Goal: Task Accomplishment & Management: Complete application form

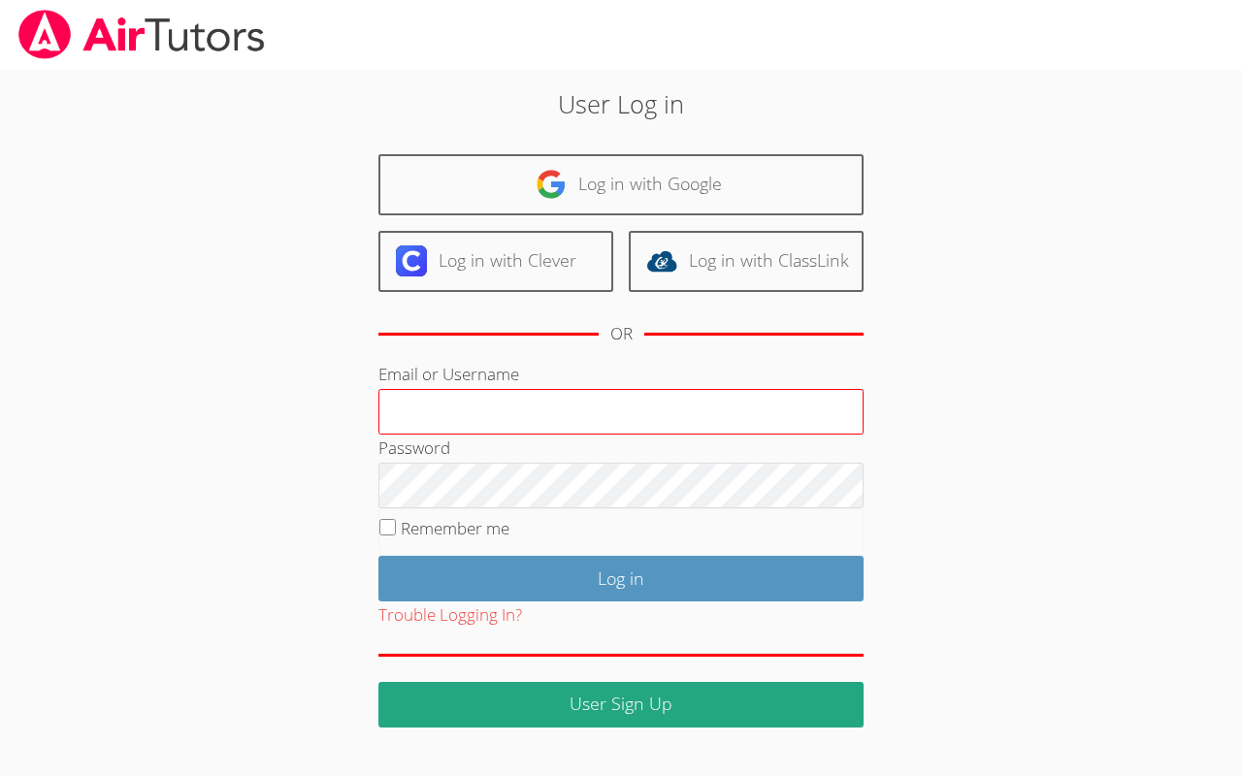
click at [544, 404] on input "Email or Username" at bounding box center [621, 412] width 485 height 47
type input "[EMAIL_ADDRESS][DOMAIN_NAME]"
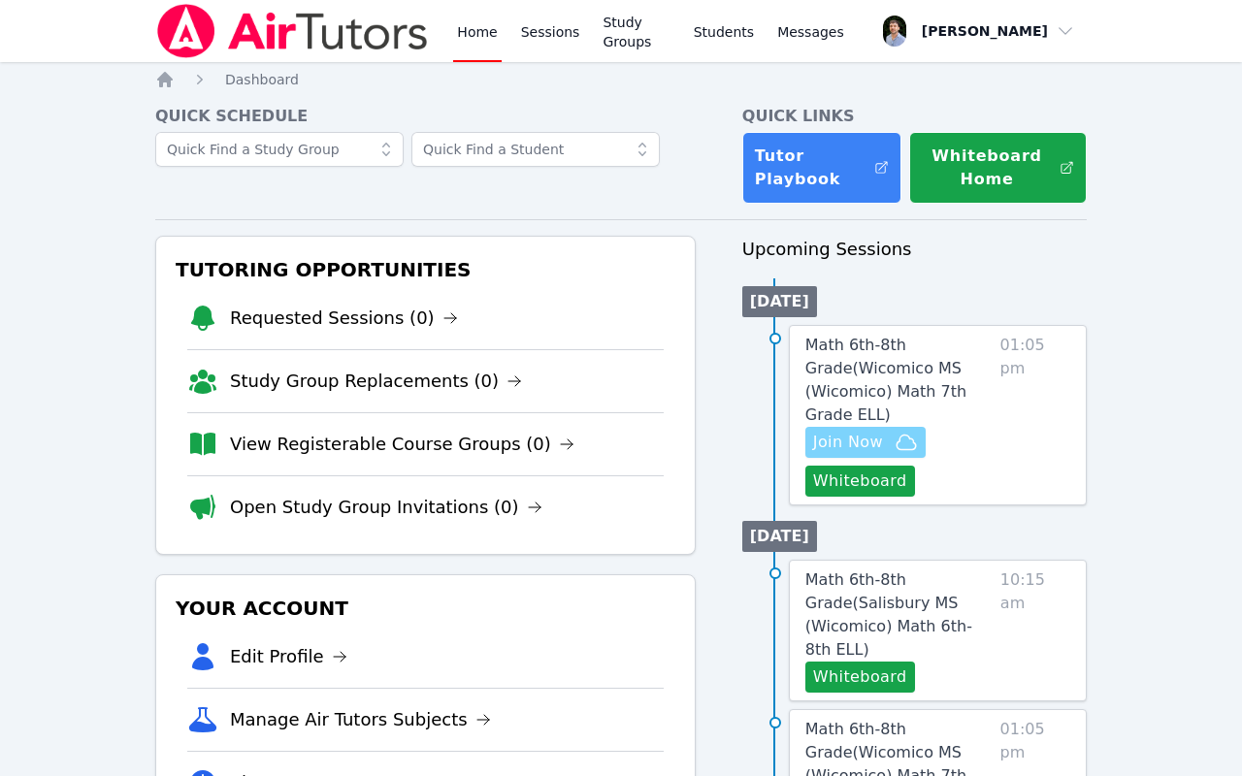
click at [893, 431] on span "Join Now" at bounding box center [865, 442] width 105 height 23
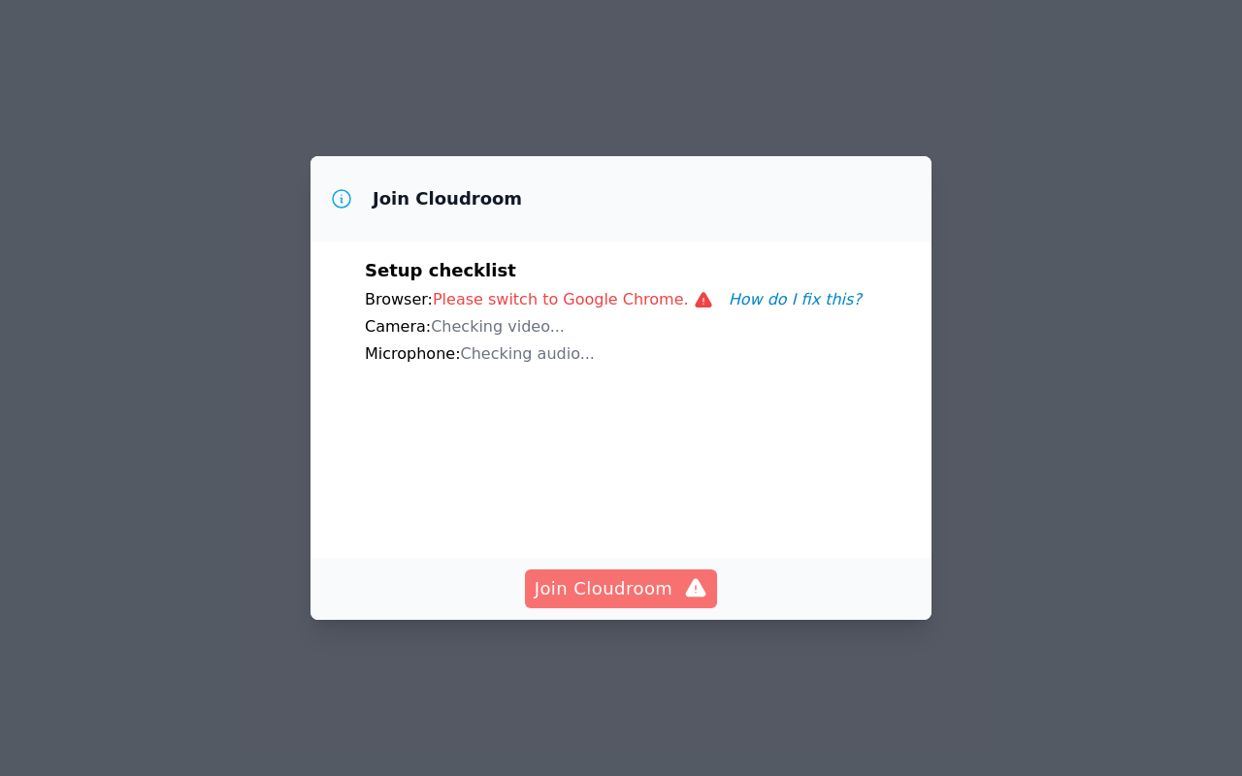
click at [667, 580] on span "Join Cloudroom" at bounding box center [622, 589] width 174 height 27
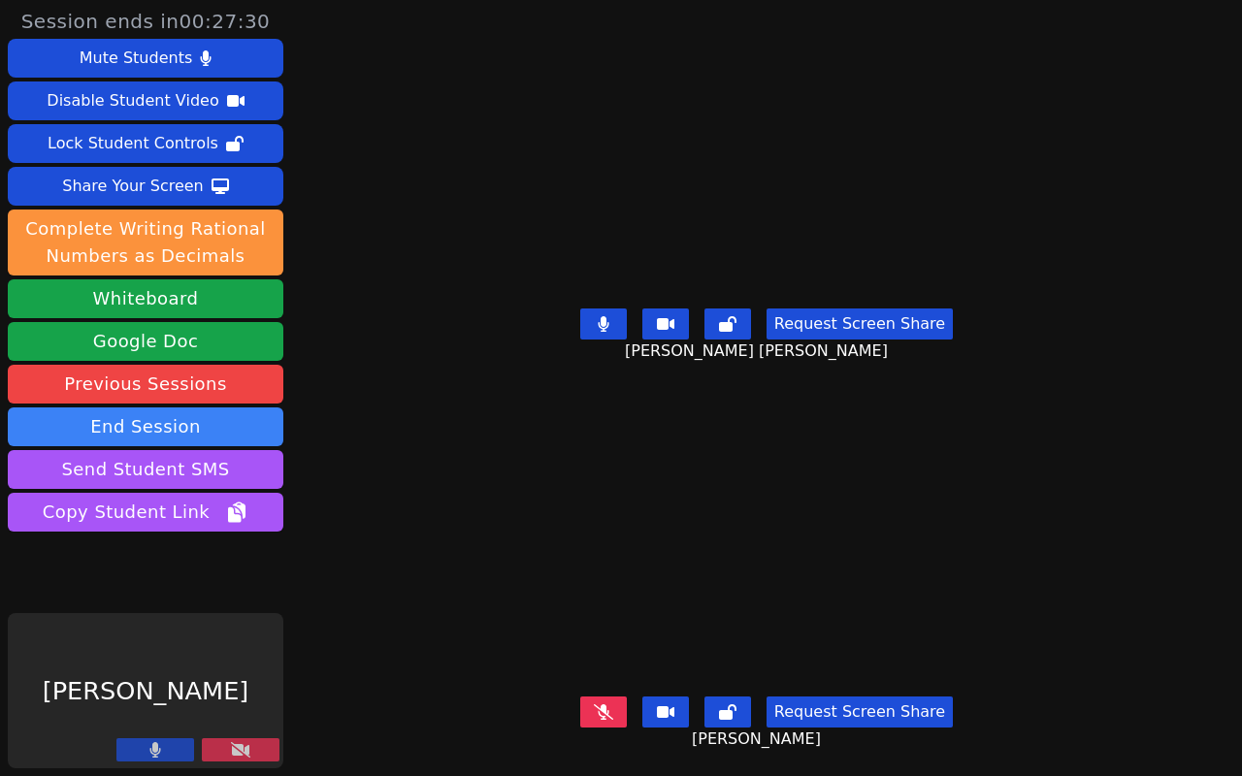
click at [262, 749] on button at bounding box center [241, 750] width 78 height 23
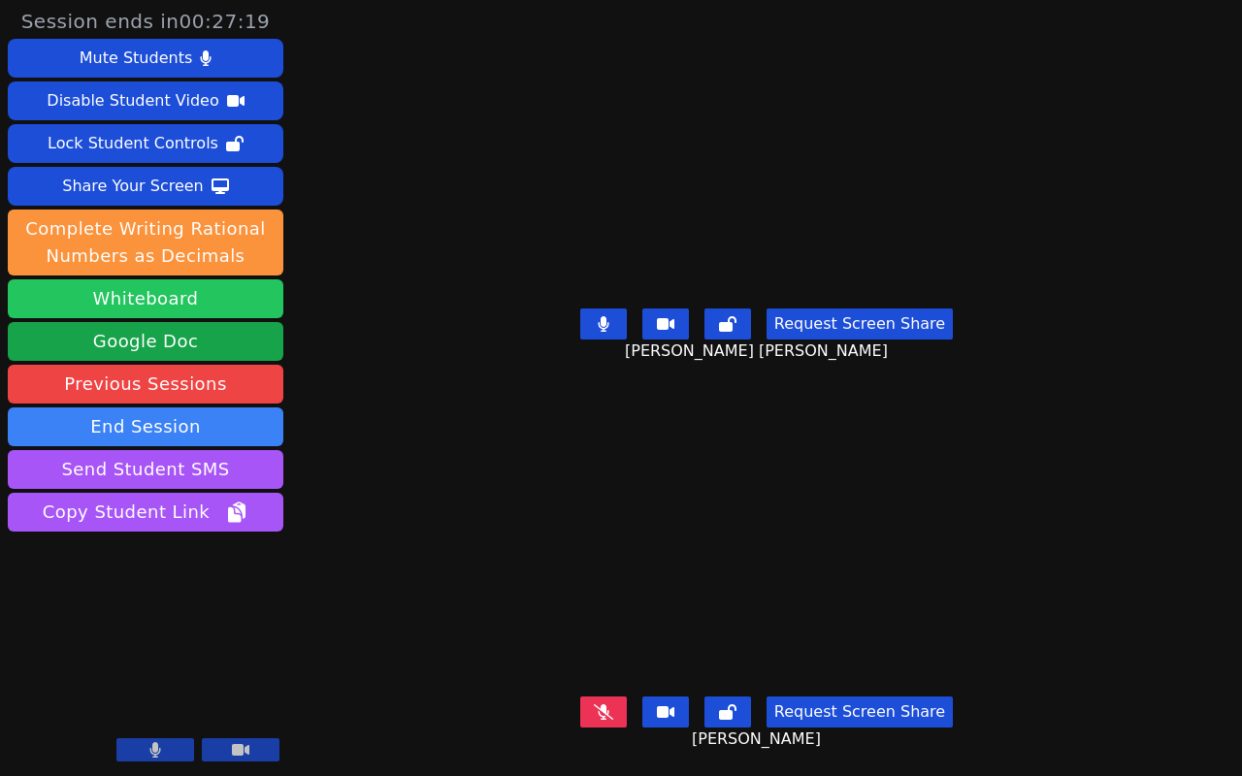
click at [187, 310] on button "Whiteboard" at bounding box center [146, 299] width 276 height 39
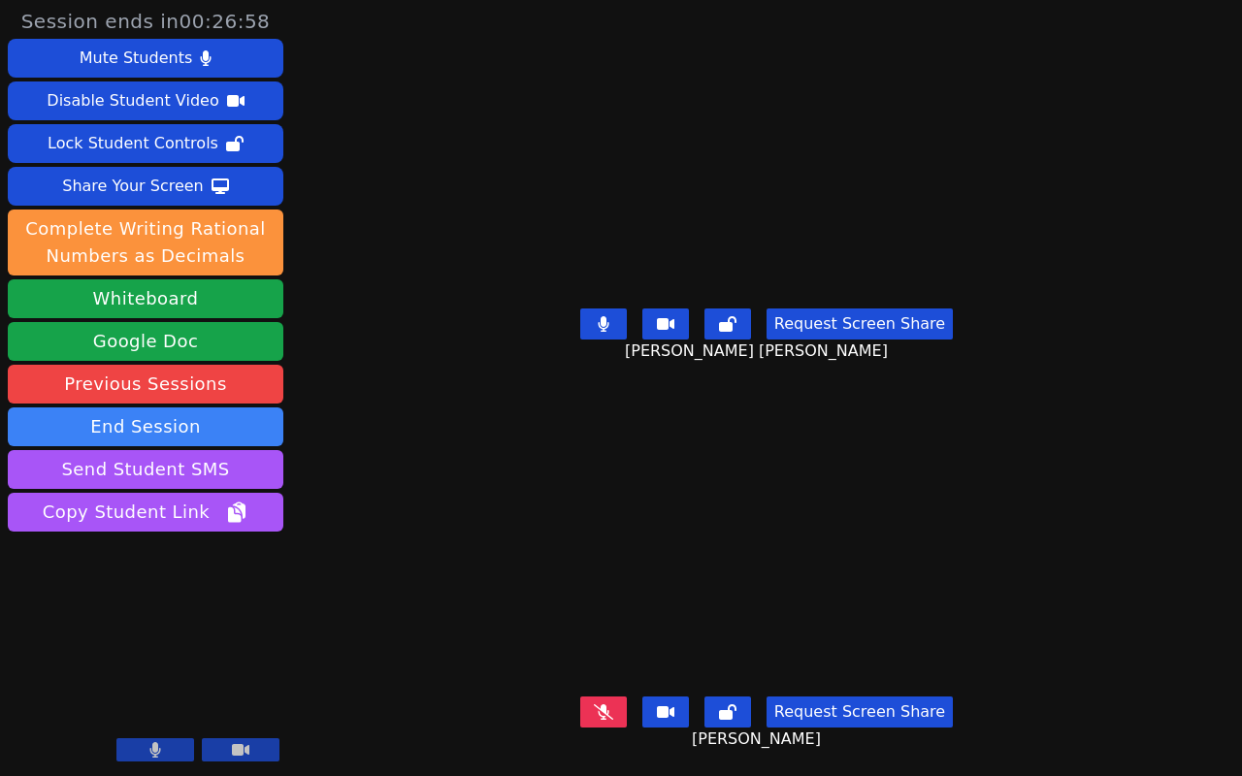
click at [171, 749] on button at bounding box center [155, 750] width 78 height 23
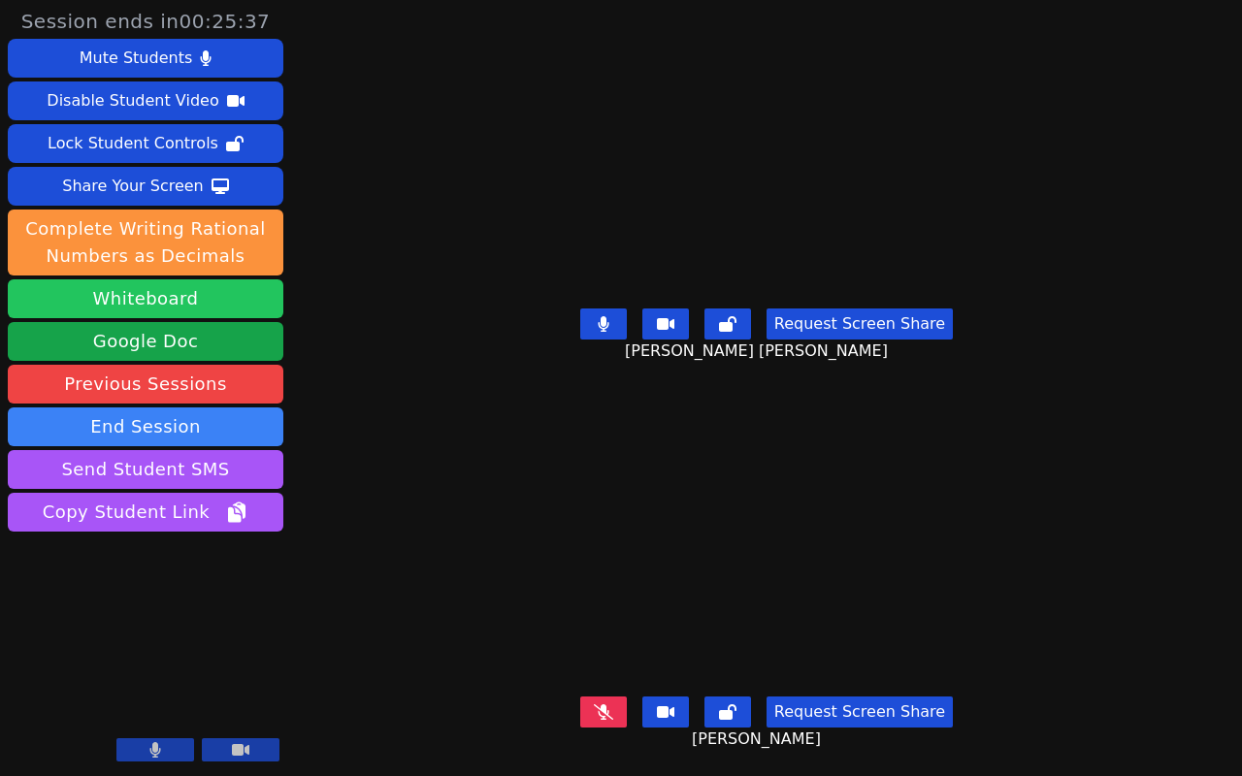
click at [195, 301] on button "Whiteboard" at bounding box center [146, 299] width 276 height 39
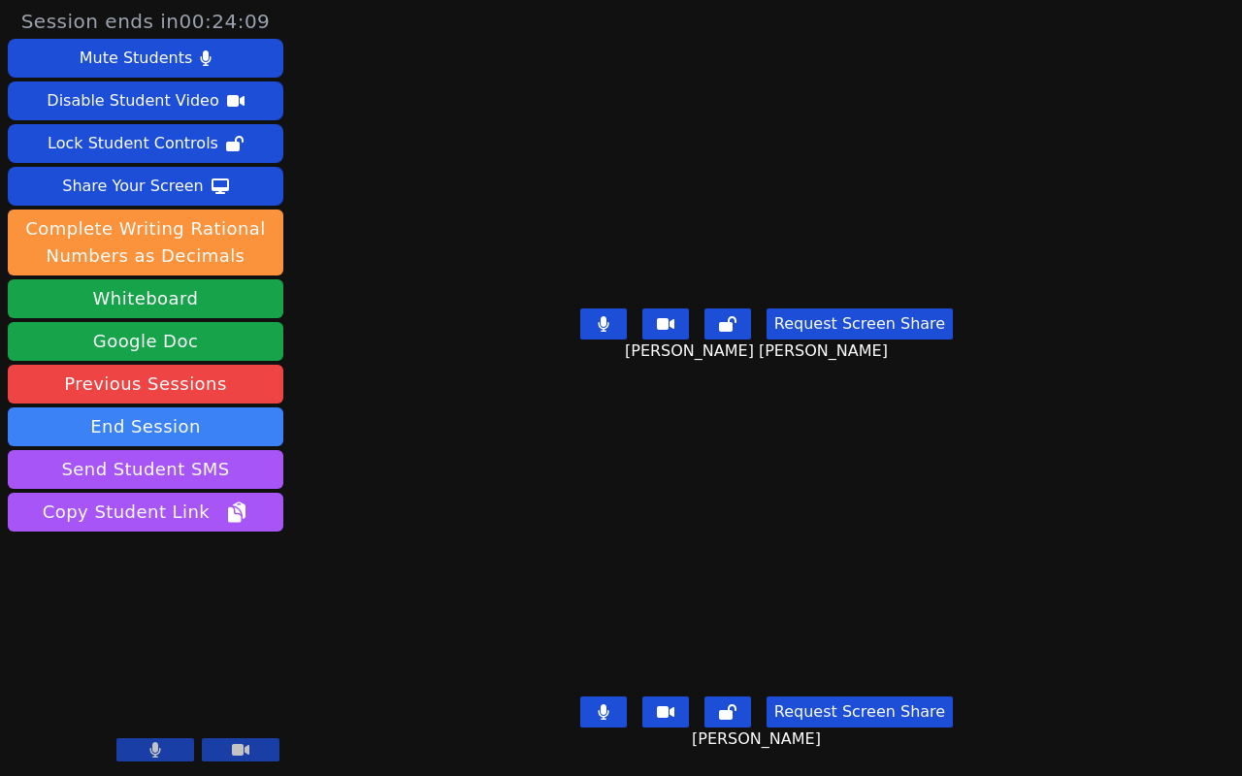
click at [601, 329] on button at bounding box center [603, 324] width 47 height 31
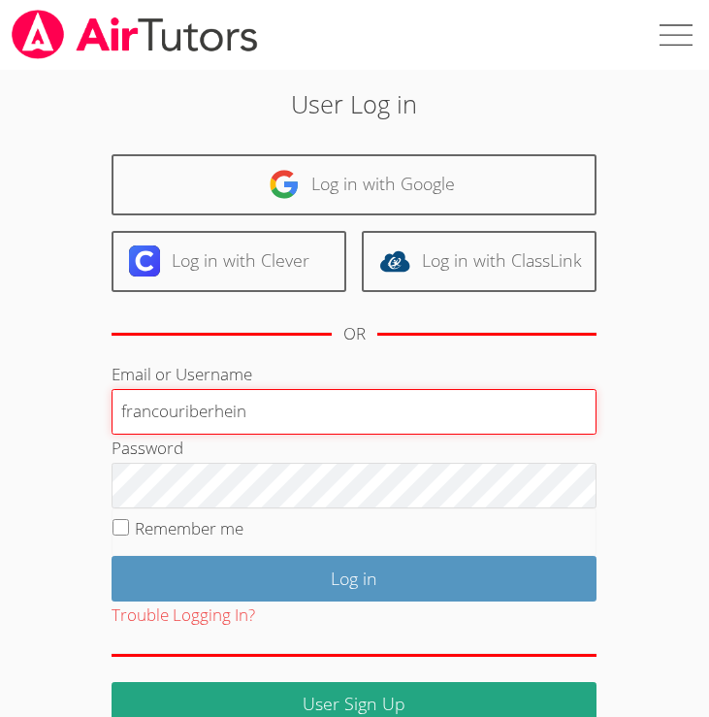
type input "francouriberheinb"
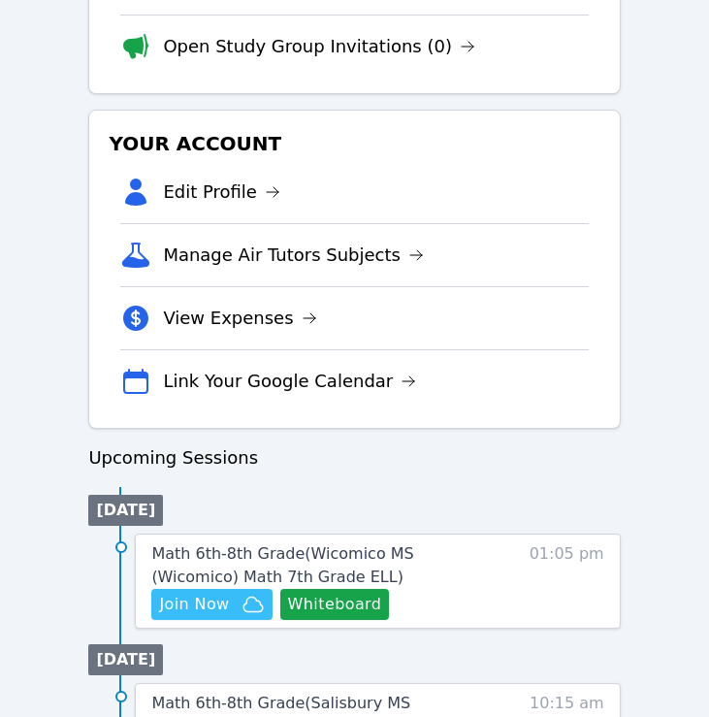
scroll to position [643, 0]
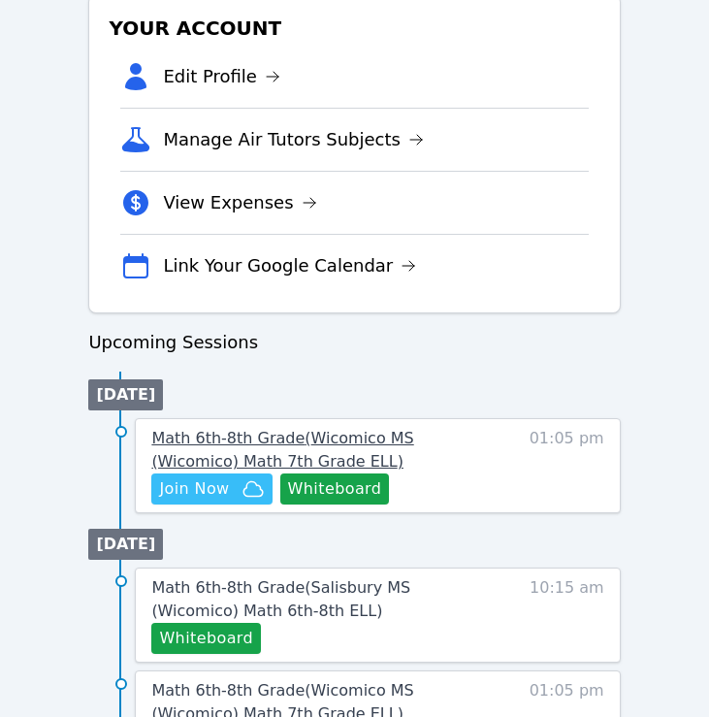
click at [237, 473] on link "Math 6th-8th Grade ( Wicomico MS (Wicomico) Math 7th Grade ELL )" at bounding box center [321, 450] width 340 height 47
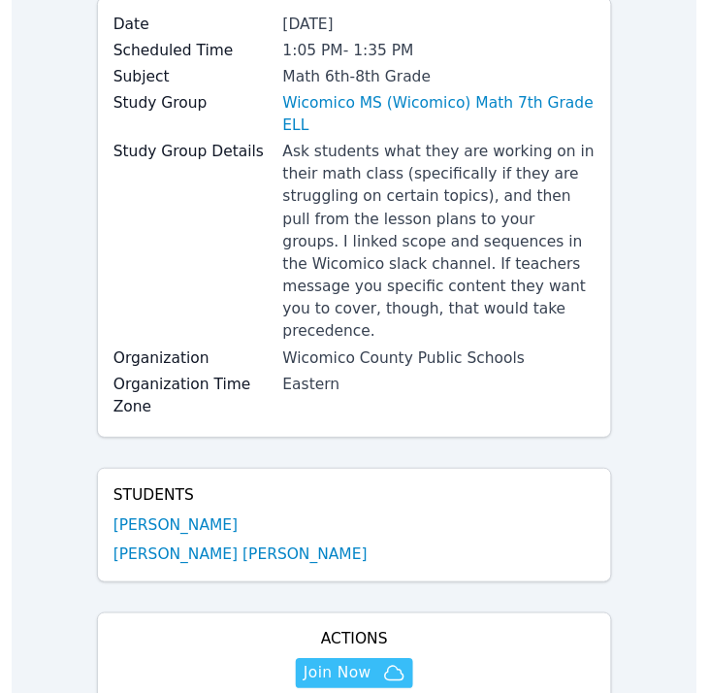
scroll to position [466, 0]
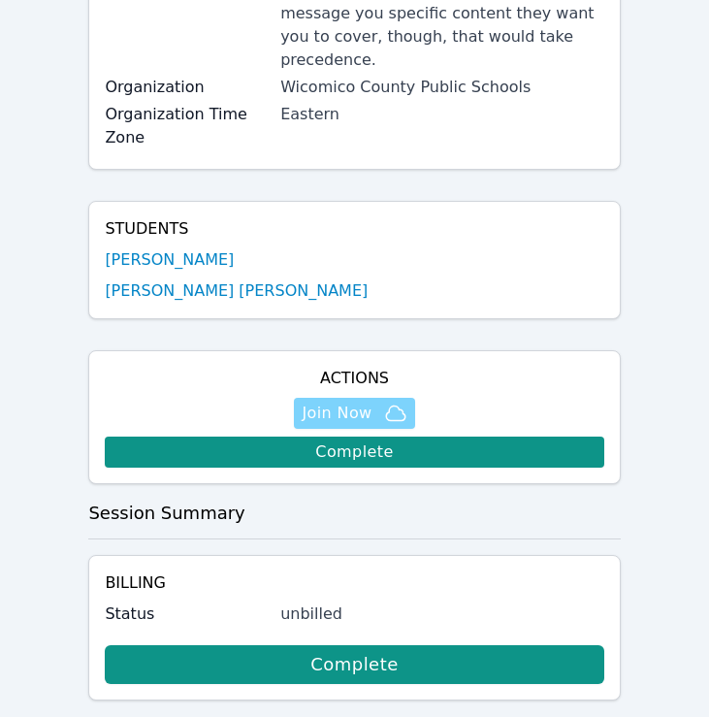
click at [359, 402] on span "Join Now" at bounding box center [337, 413] width 70 height 23
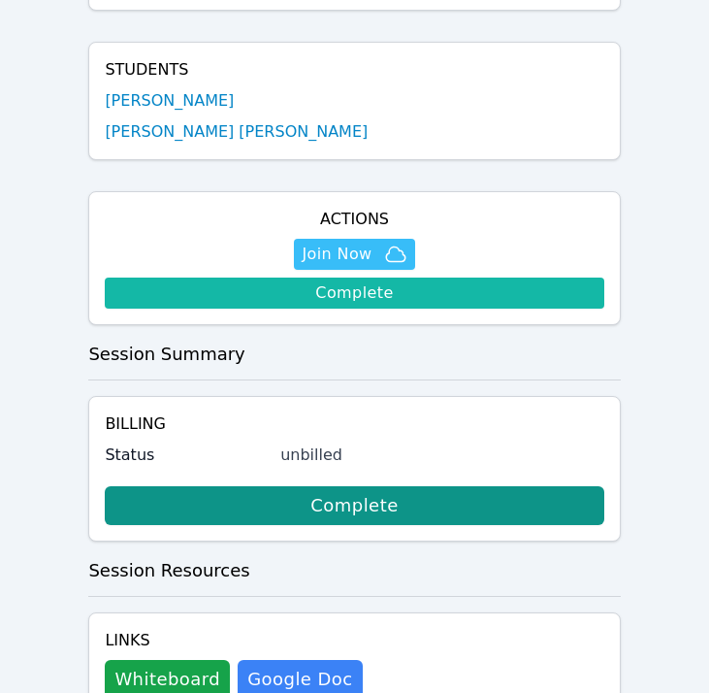
scroll to position [741, 0]
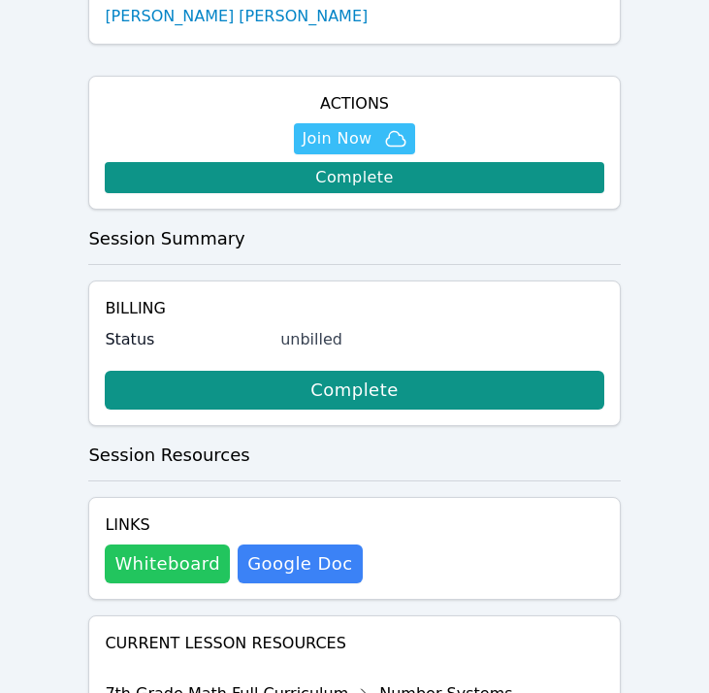
click at [192, 544] on button "Whiteboard" at bounding box center [167, 563] width 125 height 39
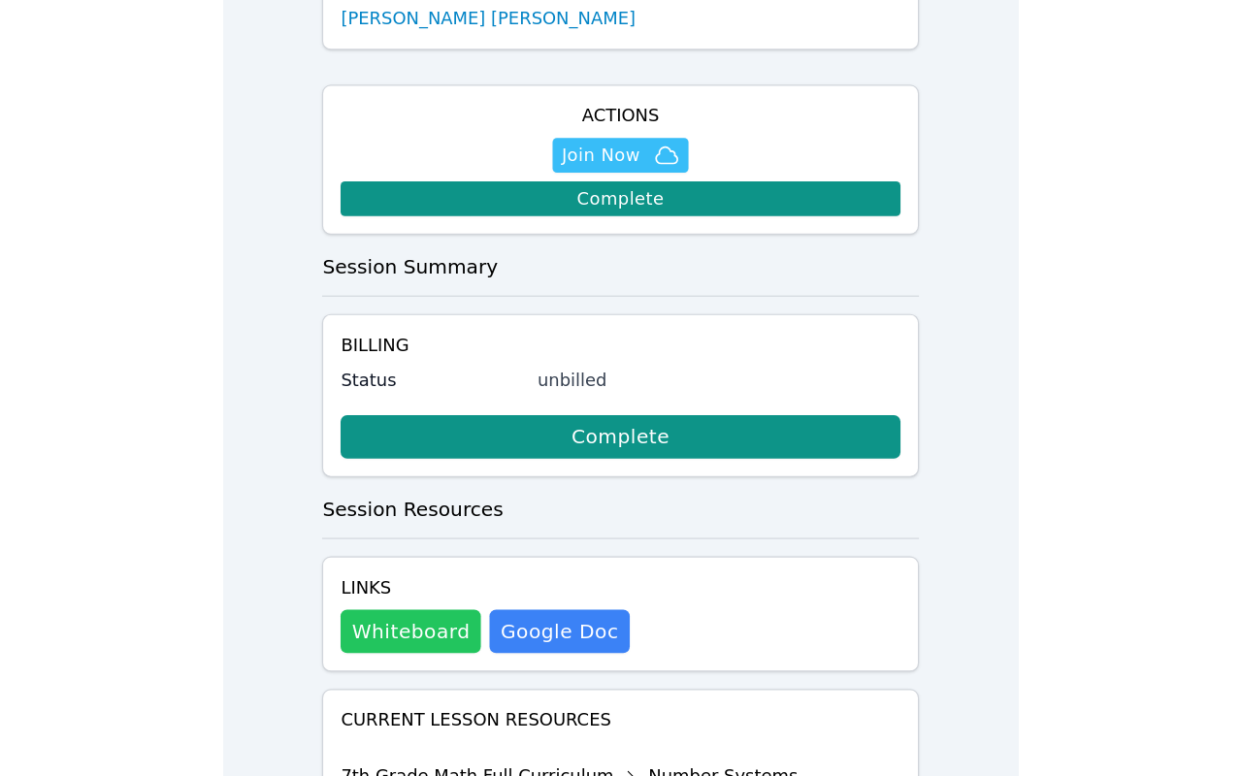
scroll to position [655, 0]
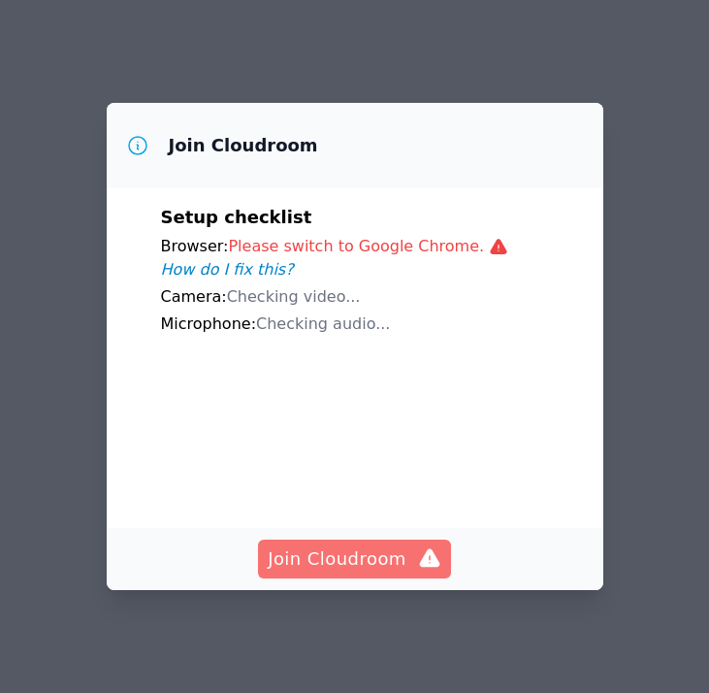
click at [390, 563] on span "Join Cloudroom" at bounding box center [355, 558] width 174 height 27
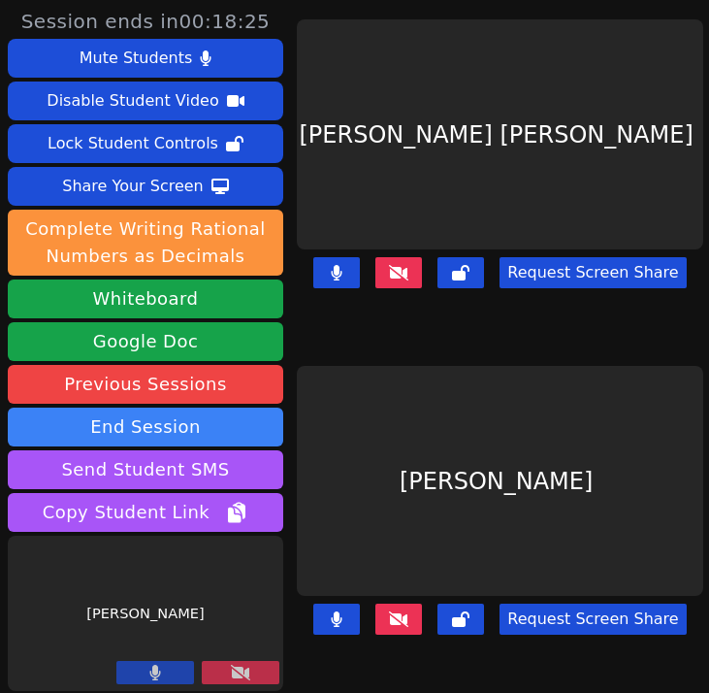
click at [233, 672] on icon at bounding box center [240, 673] width 19 height 16
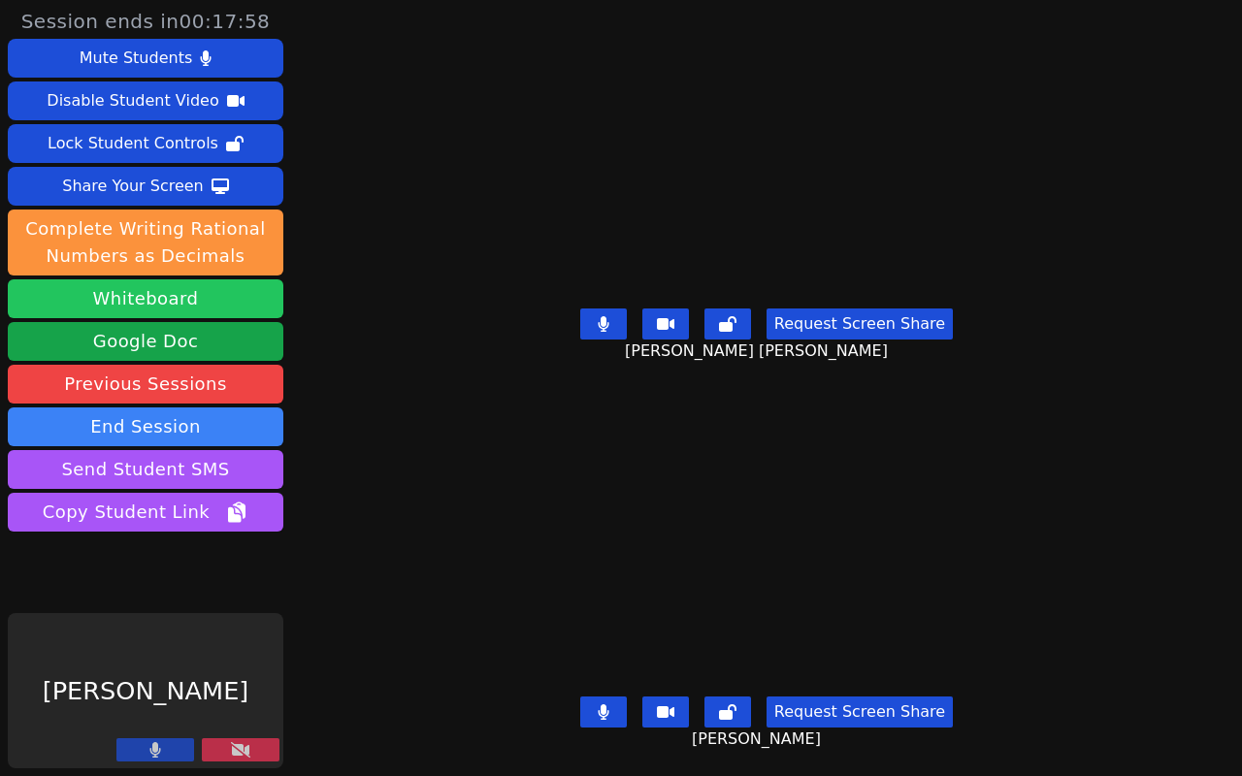
click at [246, 304] on button "Whiteboard" at bounding box center [146, 299] width 276 height 39
click at [627, 692] on button at bounding box center [603, 712] width 47 height 31
click at [610, 692] on icon at bounding box center [604, 713] width 12 height 16
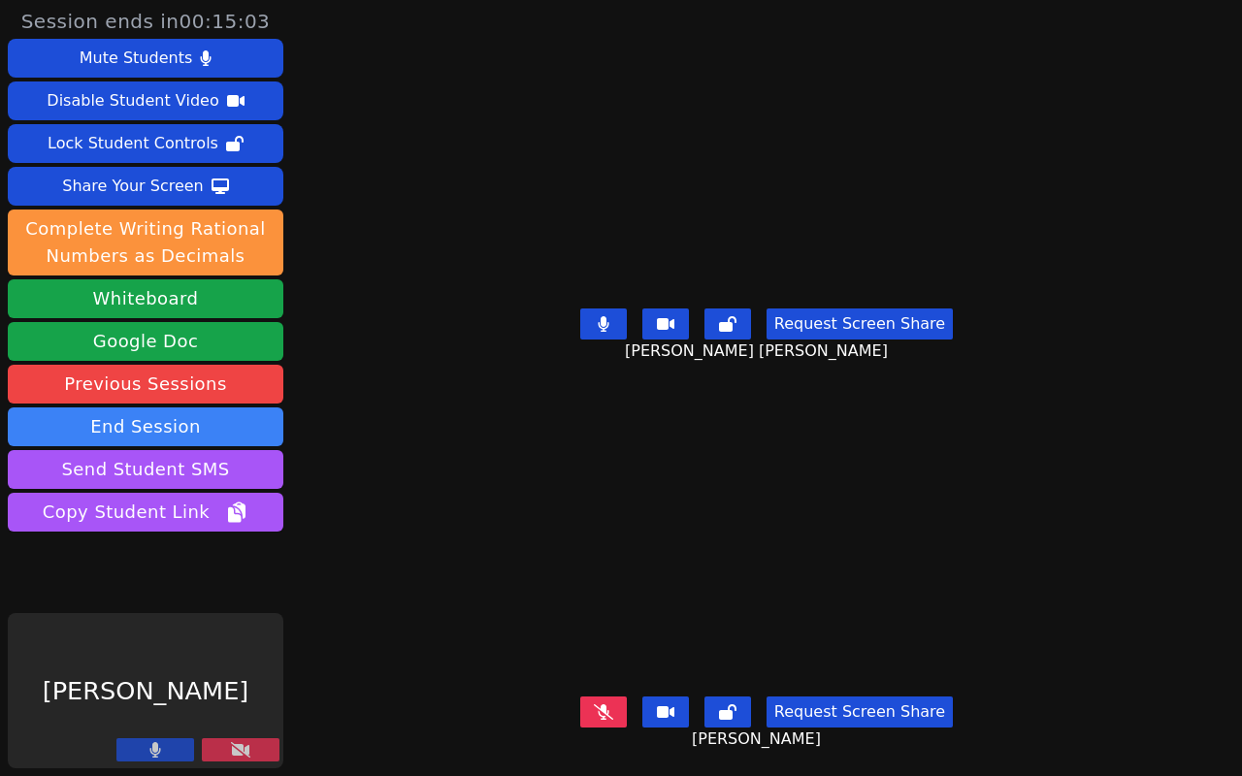
click at [613, 692] on icon at bounding box center [603, 713] width 19 height 16
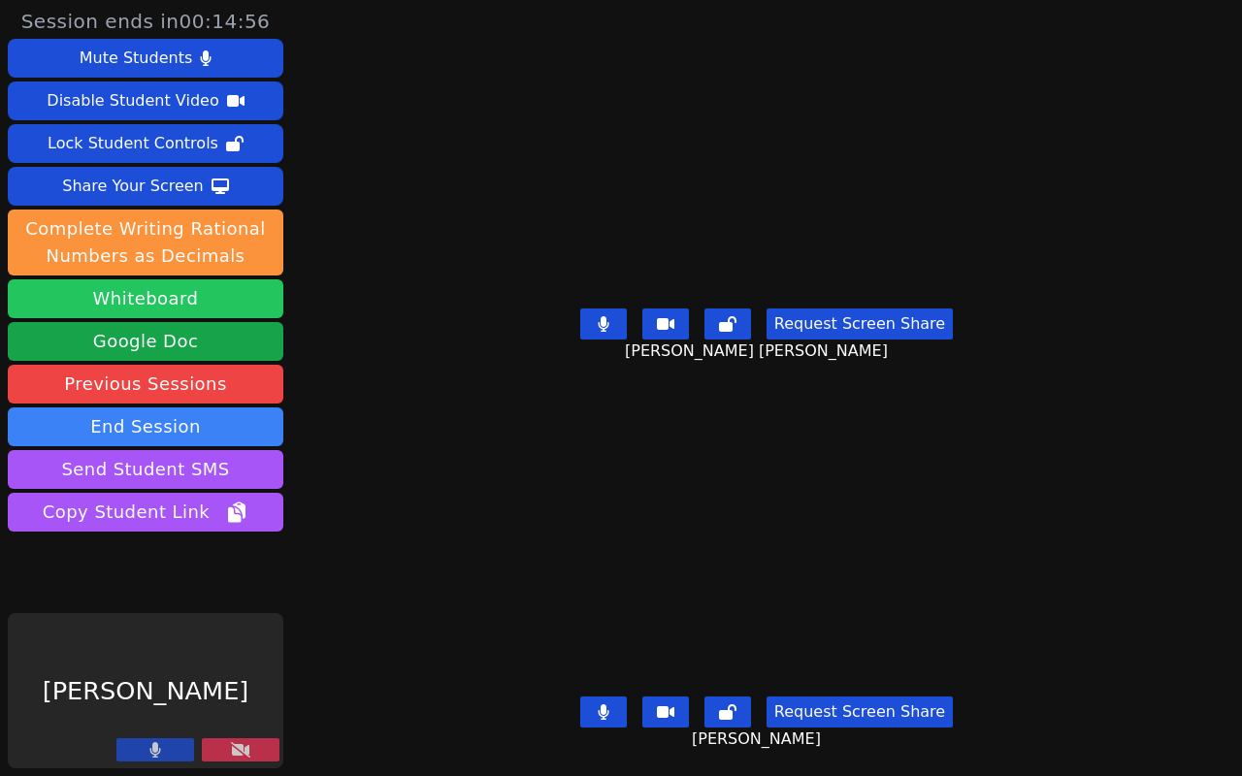
click at [178, 286] on button "Whiteboard" at bounding box center [146, 299] width 276 height 39
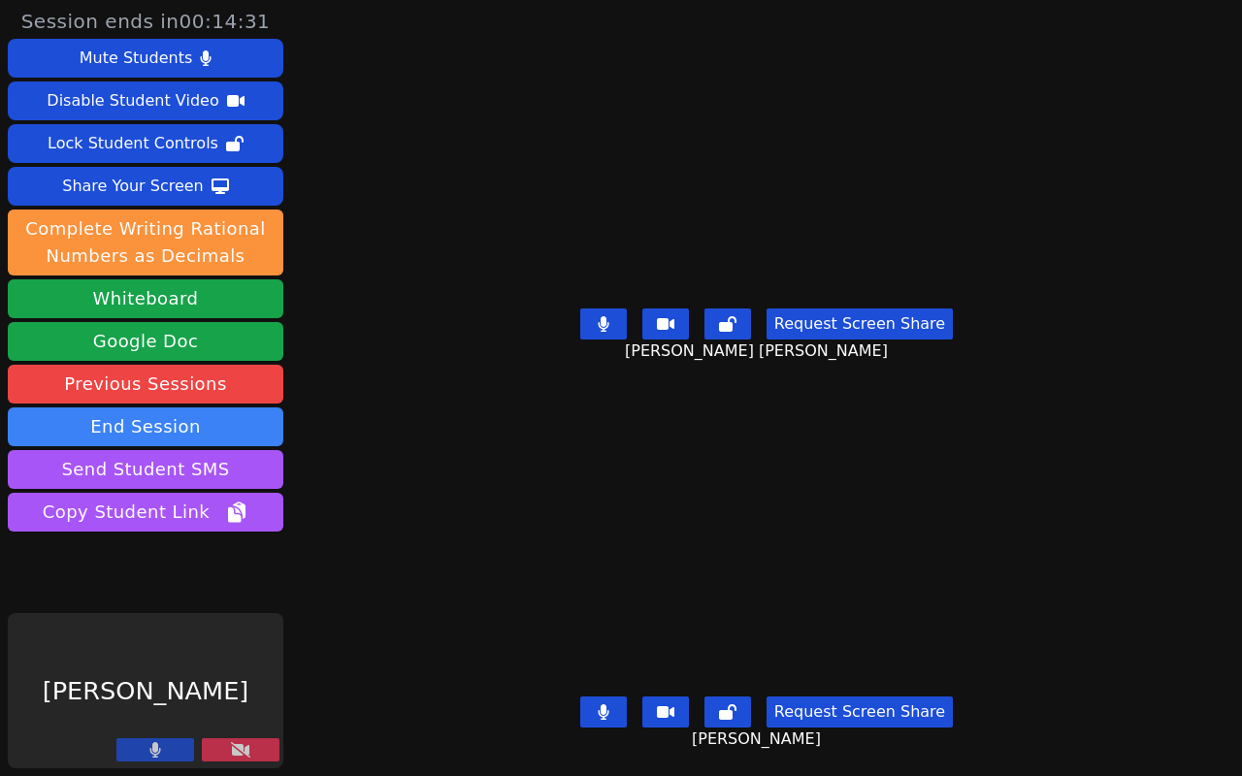
click at [251, 692] on div "[PERSON_NAME]" at bounding box center [146, 690] width 276 height 155
click at [251, 692] on div at bounding box center [197, 752] width 163 height 26
click at [251, 692] on button at bounding box center [241, 750] width 78 height 23
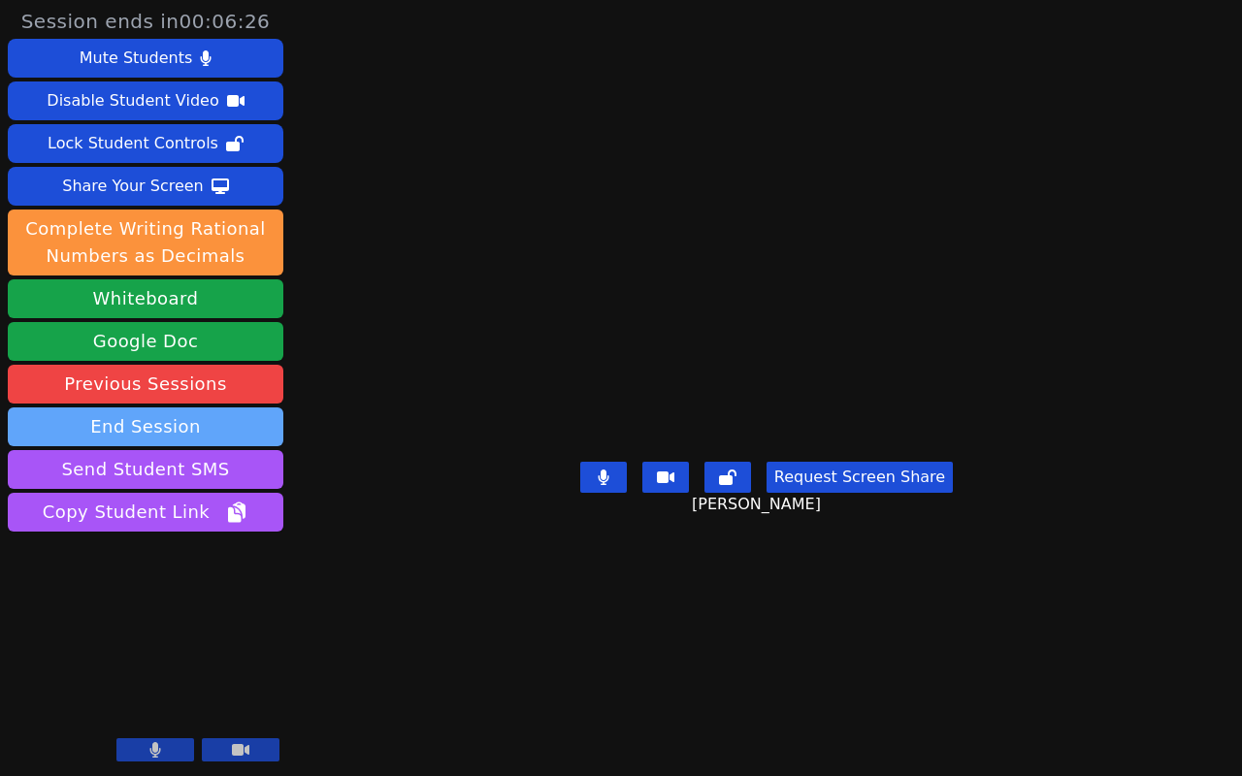
click at [253, 436] on button "End Session" at bounding box center [146, 427] width 276 height 39
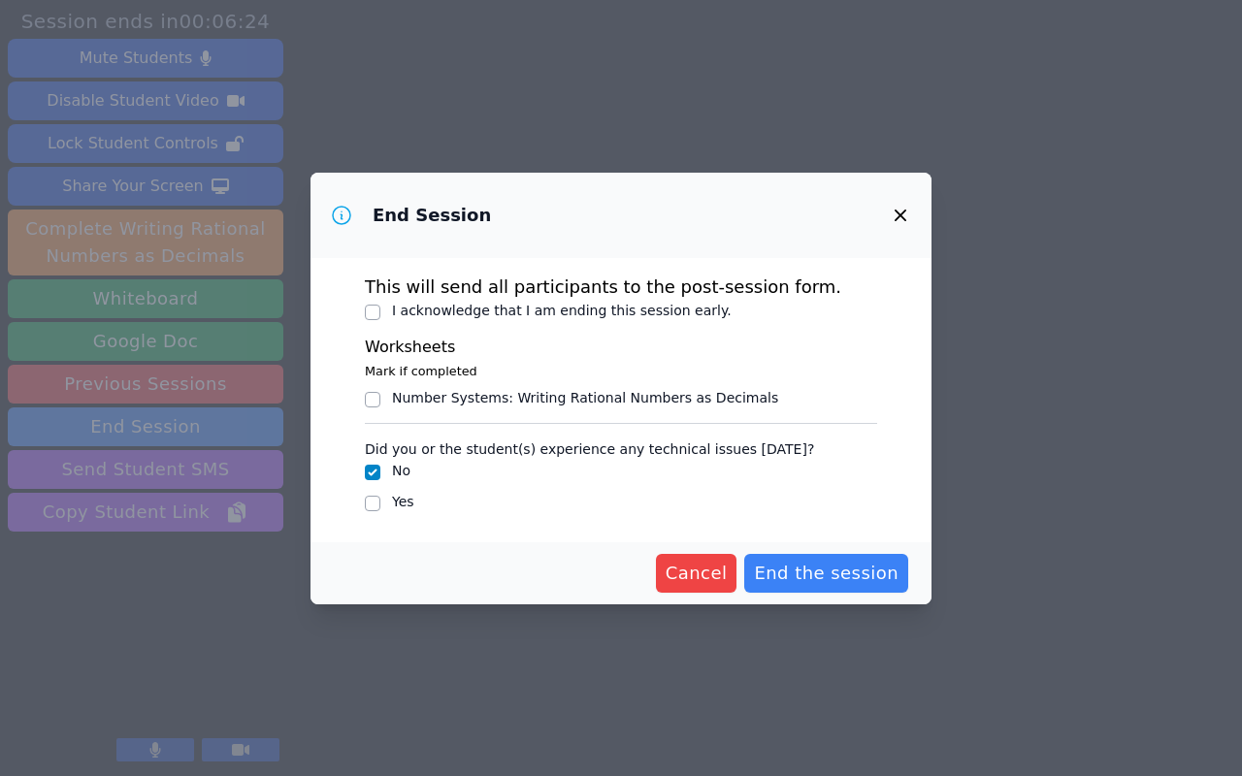
click at [709, 544] on div "Cancel End the session" at bounding box center [621, 574] width 621 height 62
click at [709, 569] on span "End the session" at bounding box center [826, 573] width 145 height 27
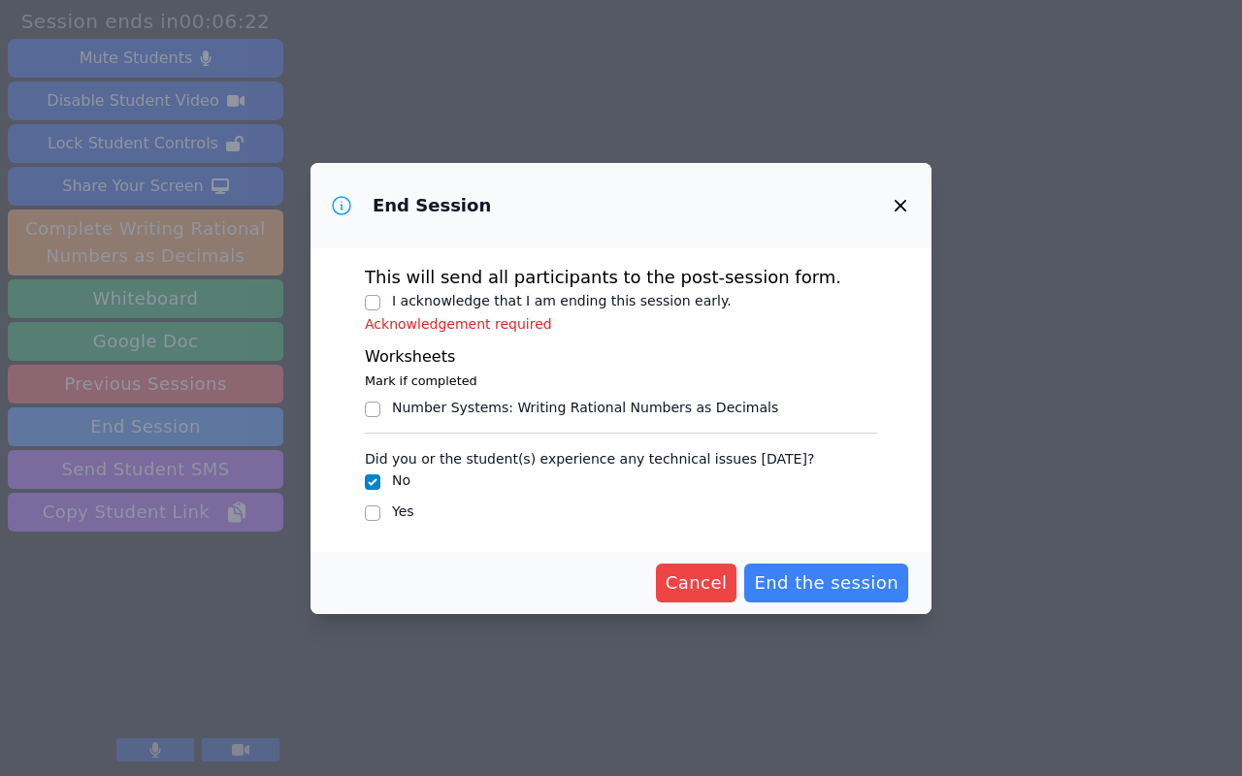
click at [492, 296] on label "I acknowledge that I am ending this session early." at bounding box center [562, 301] width 340 height 16
click at [380, 296] on input "I acknowledge that I am ending this session early." at bounding box center [373, 303] width 16 height 16
checkbox input "true"
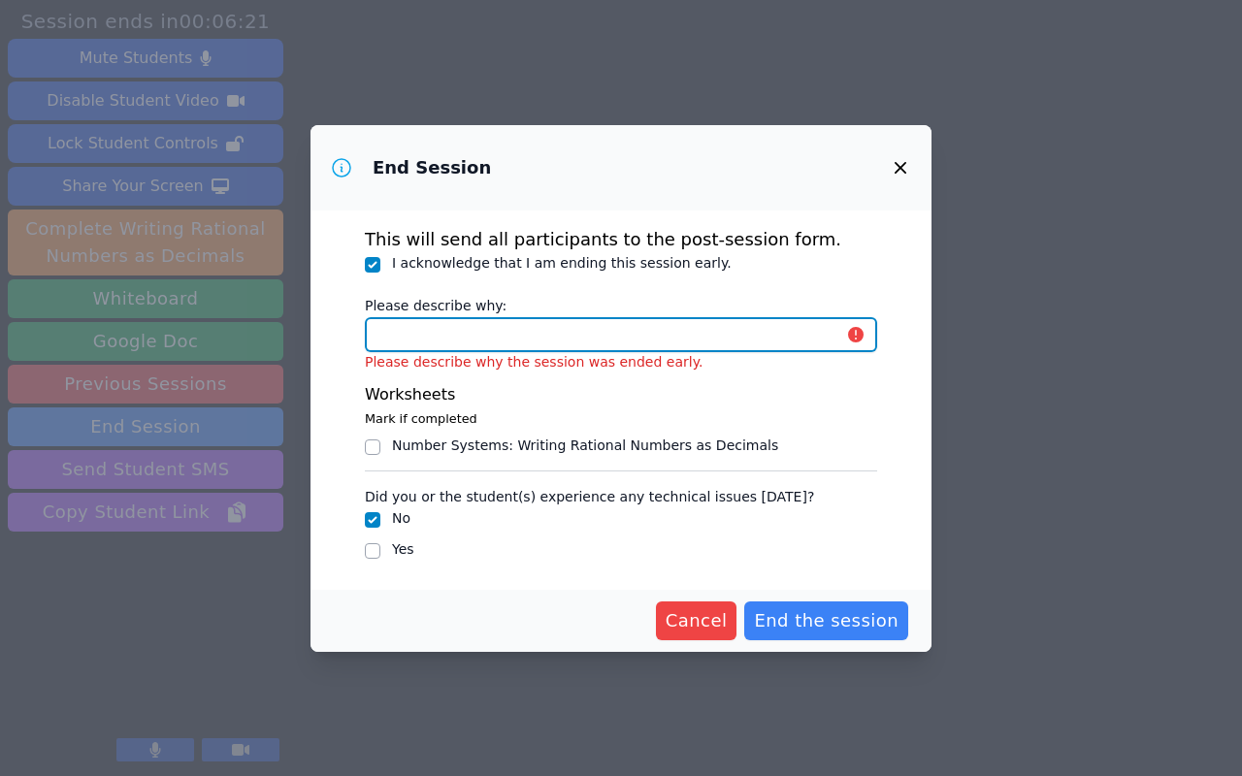
click at [461, 346] on input "Please describe why:" at bounding box center [621, 334] width 512 height 35
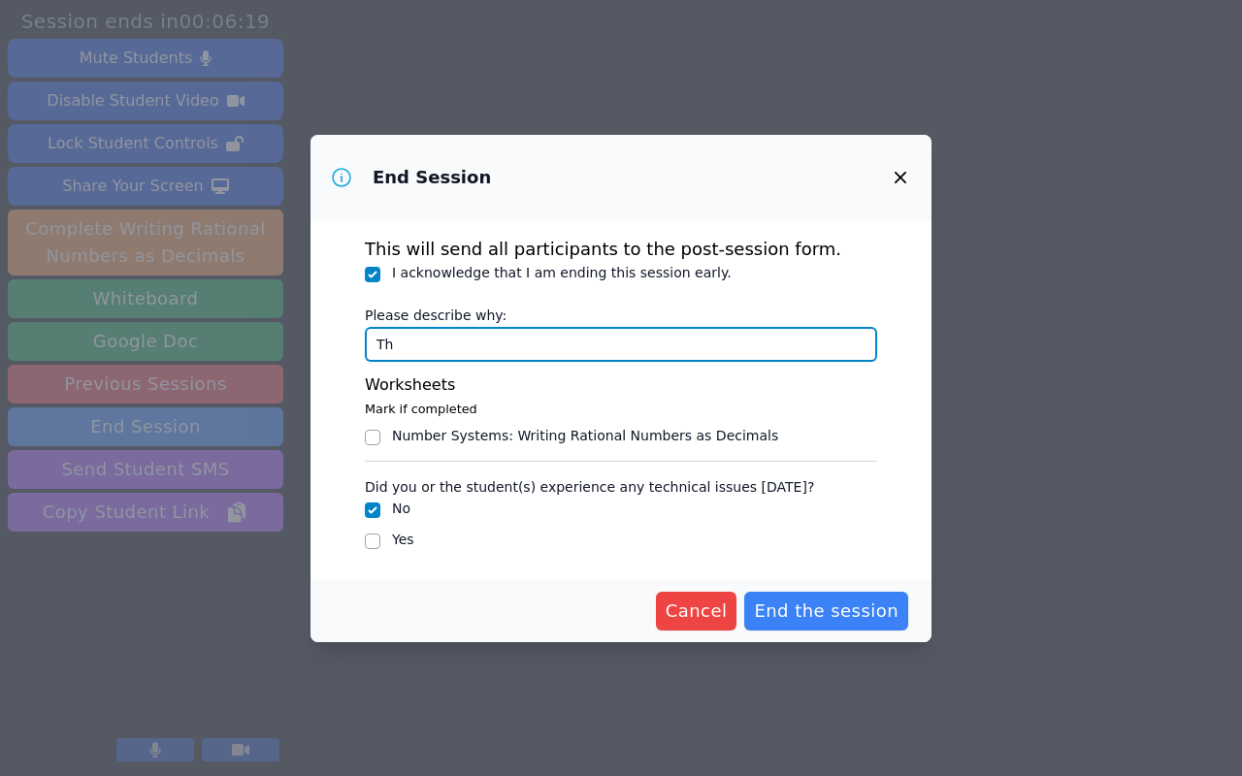
type input "T"
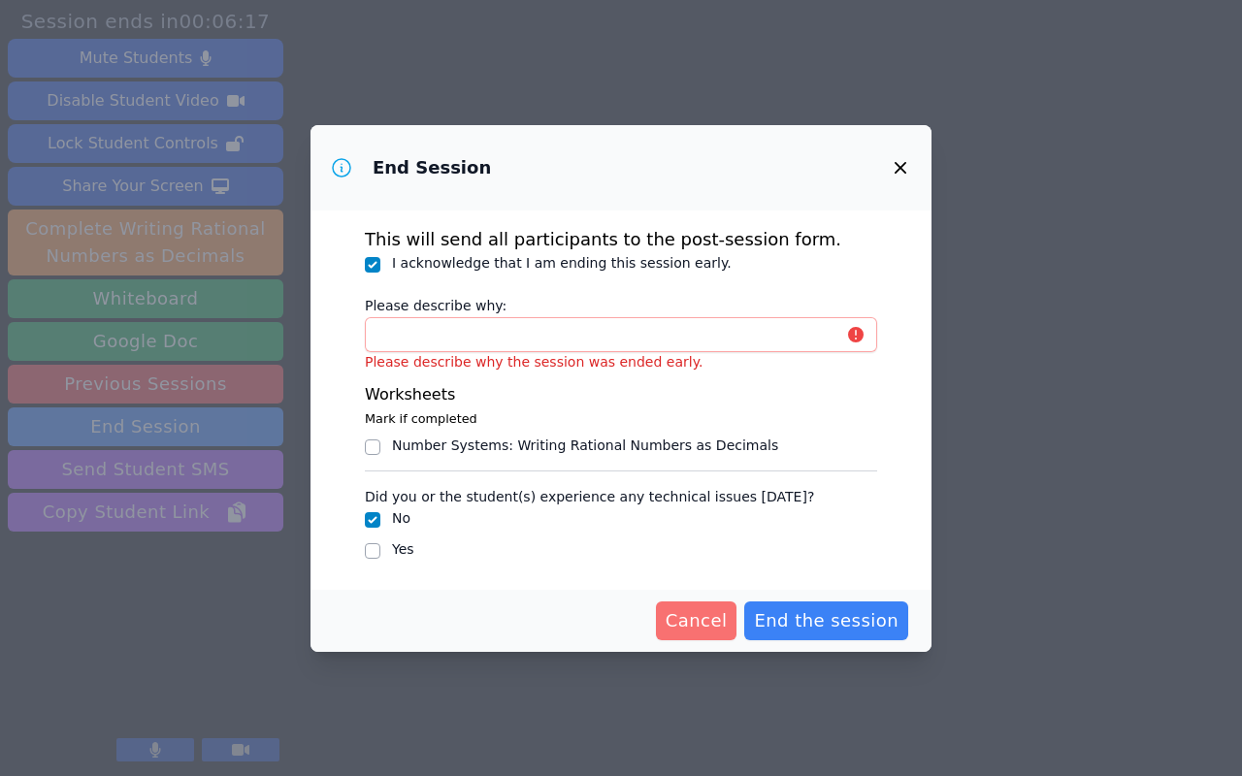
click at [695, 607] on button "Cancel" at bounding box center [697, 621] width 82 height 39
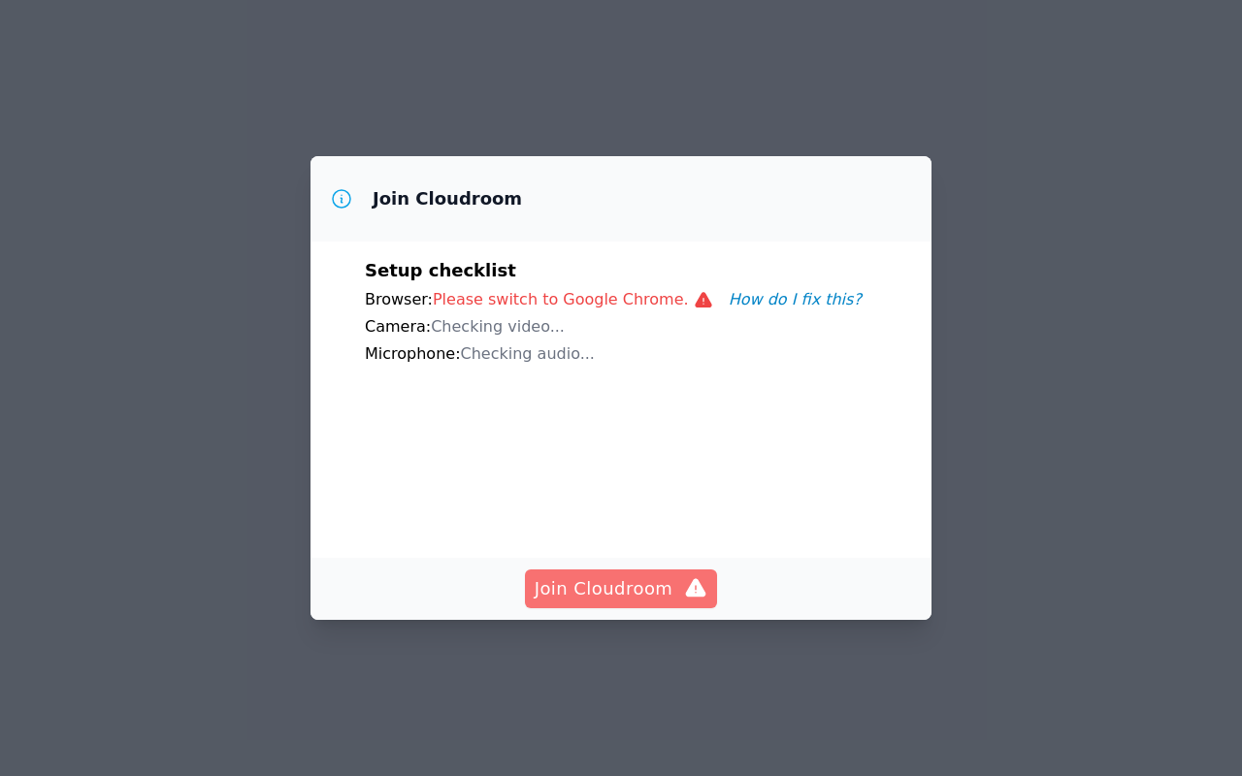
click at [630, 578] on span "Join Cloudroom" at bounding box center [622, 589] width 174 height 27
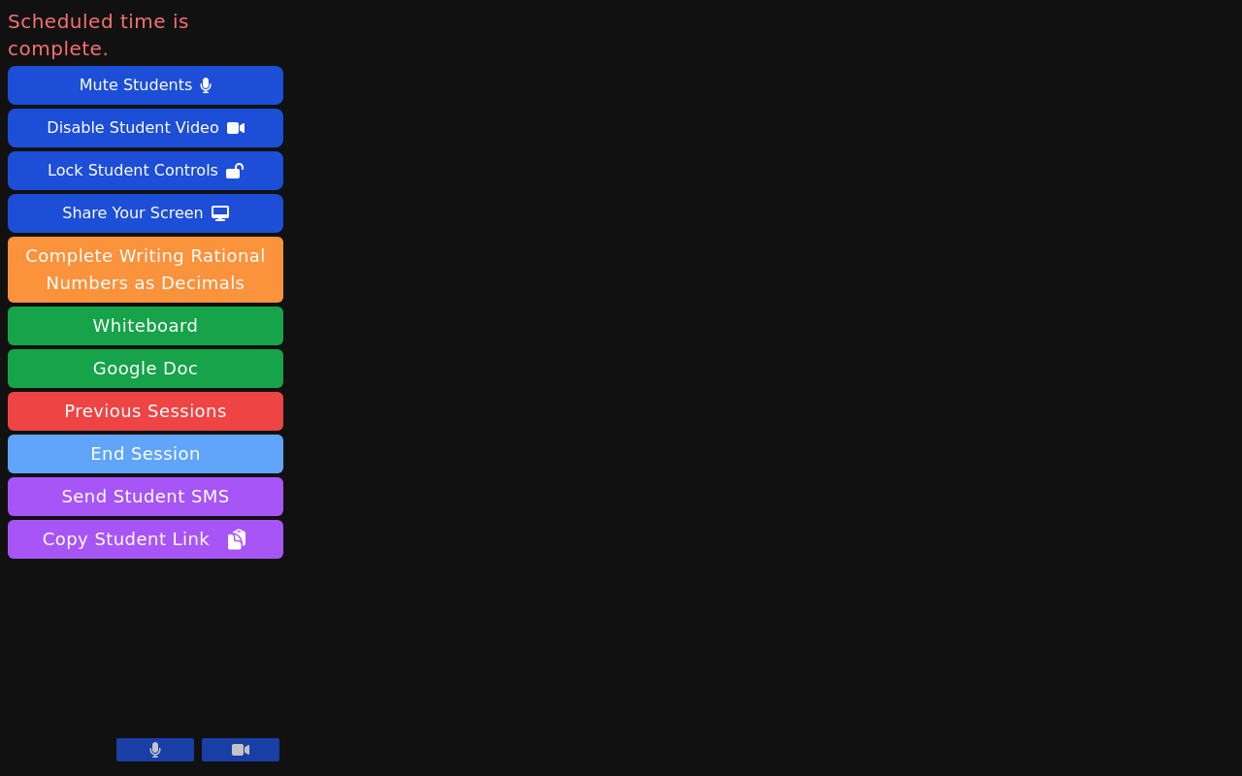
click at [190, 436] on button "End Session" at bounding box center [146, 454] width 276 height 39
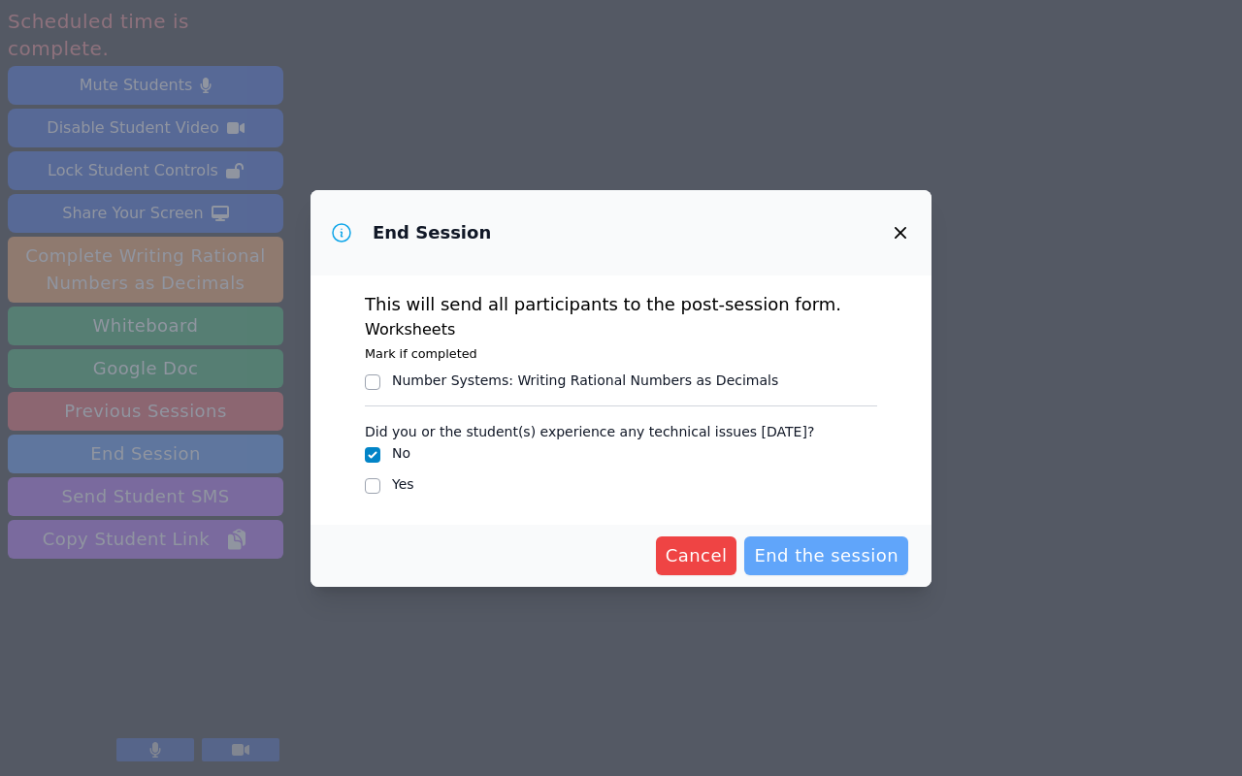
click at [836, 572] on button "End the session" at bounding box center [826, 556] width 164 height 39
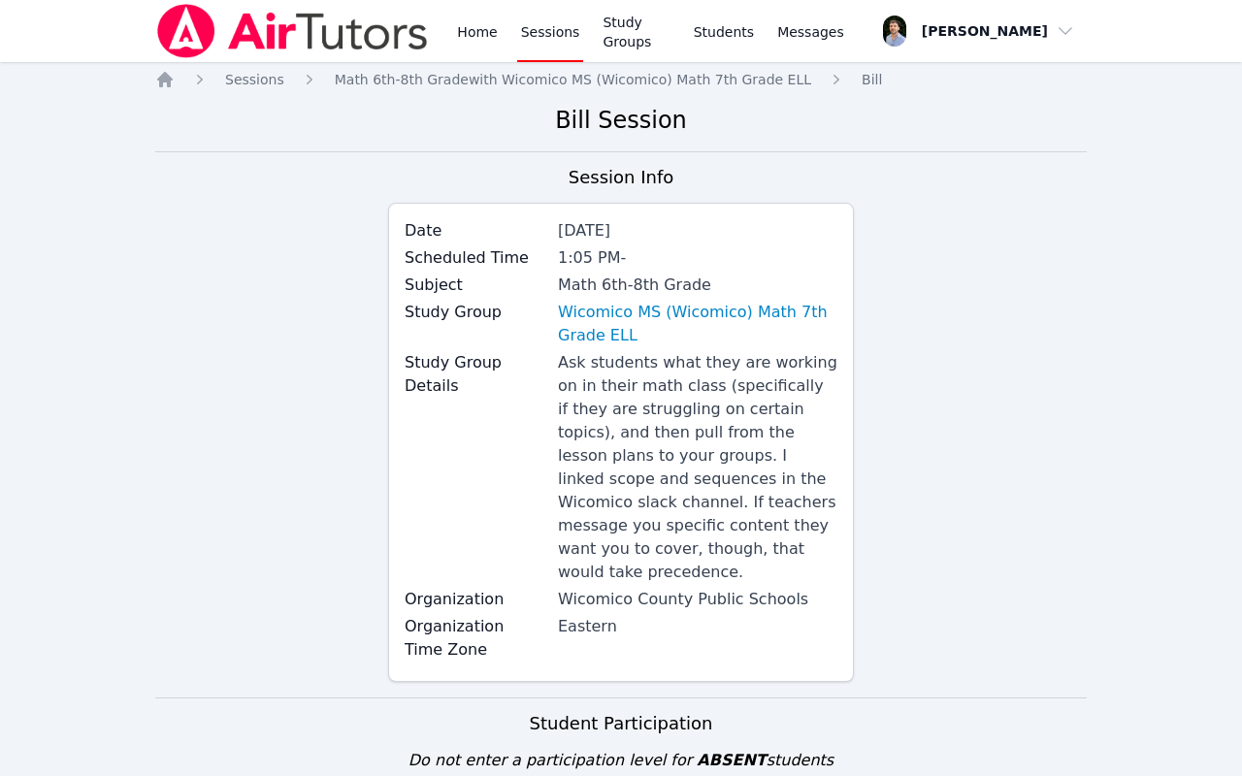
scroll to position [345, 0]
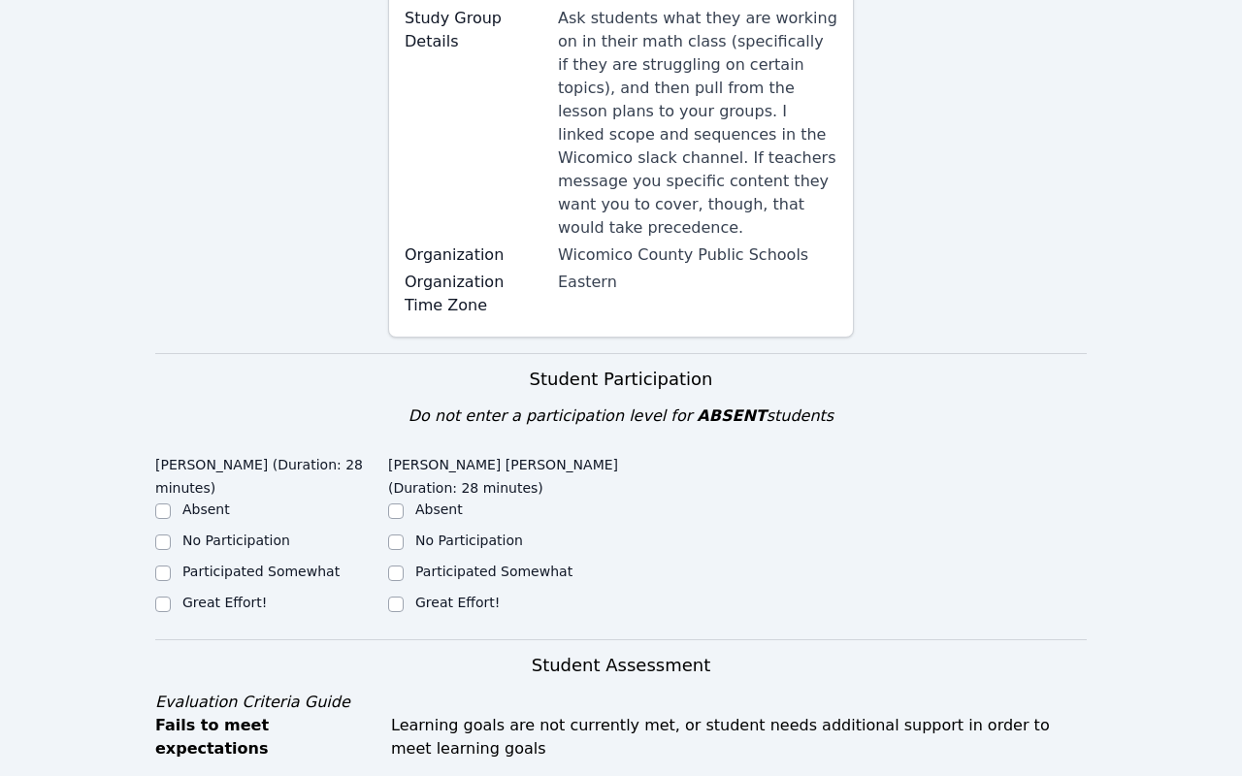
click at [248, 595] on label "Great Effort!" at bounding box center [224, 603] width 84 height 16
click at [171, 597] on input "Great Effort!" at bounding box center [163, 605] width 16 height 16
checkbox input "true"
click at [490, 595] on label "Great Effort!" at bounding box center [457, 603] width 84 height 16
click at [404, 597] on input "Great Effort!" at bounding box center [396, 605] width 16 height 16
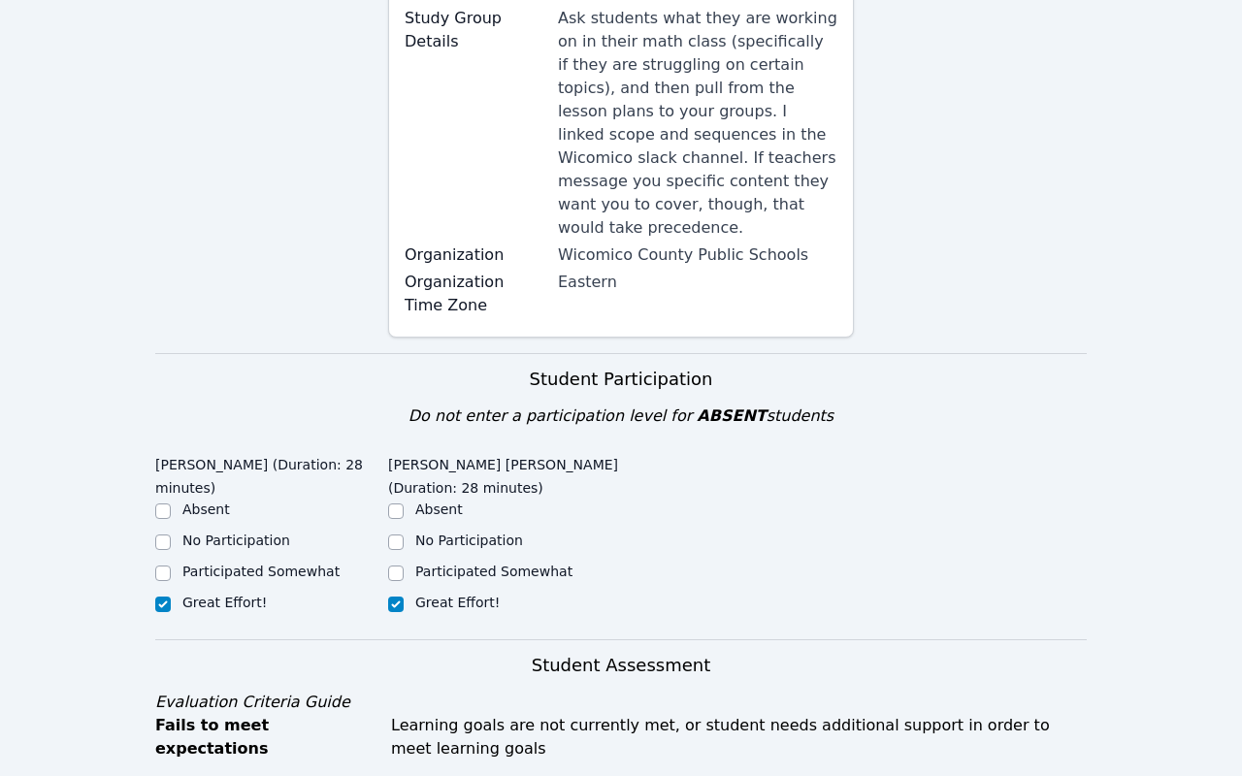
checkbox input "true"
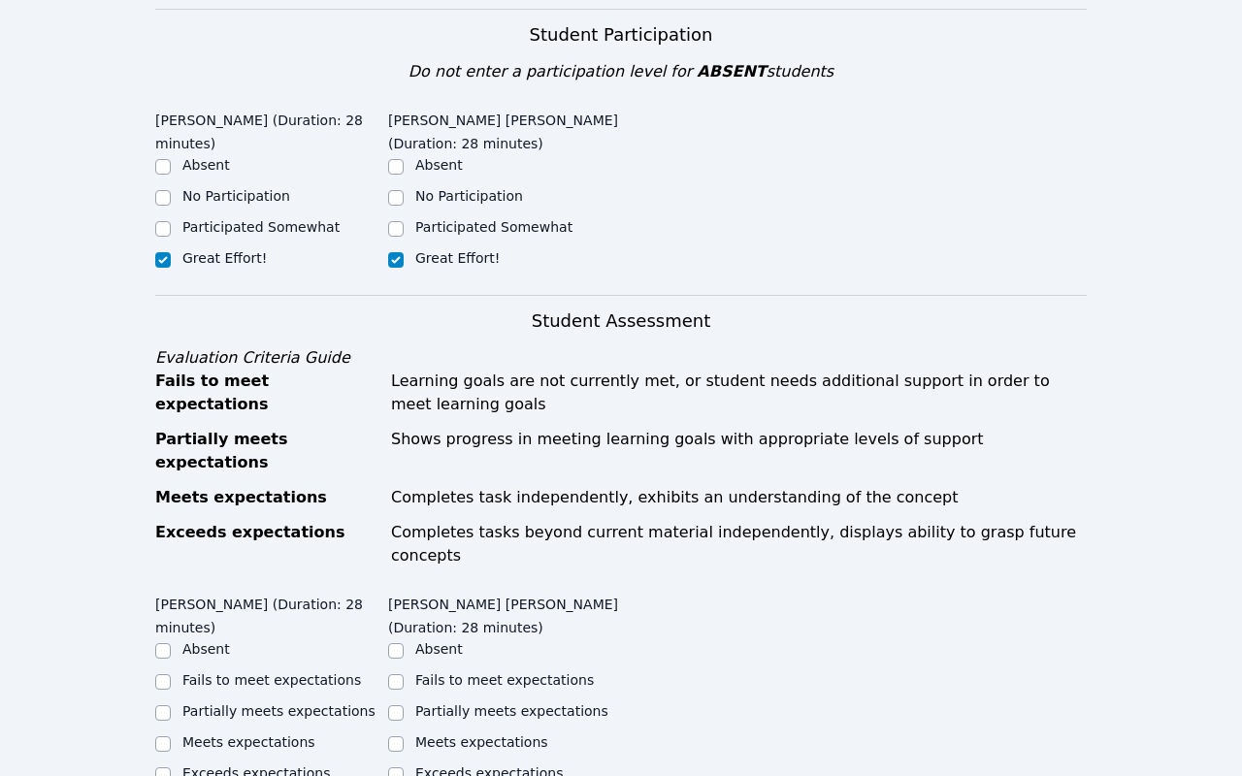
scroll to position [908, 0]
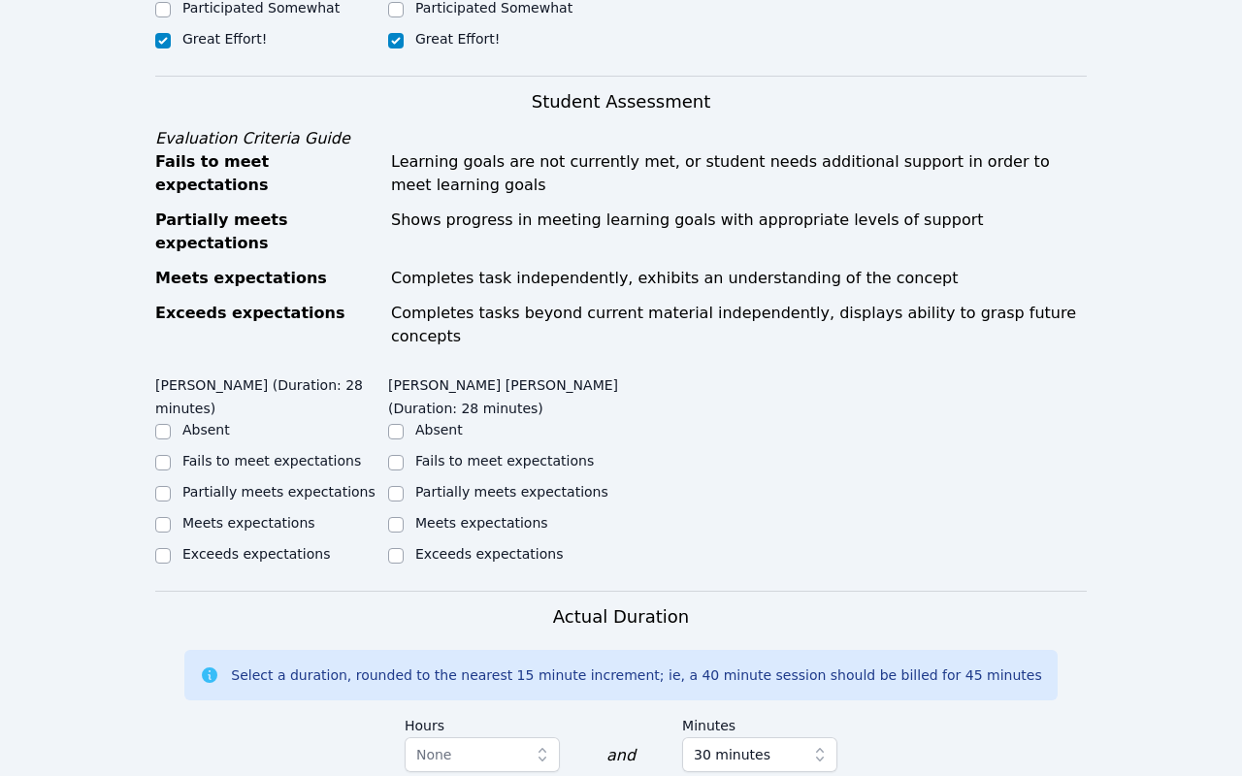
click at [427, 420] on ul "Absent Fails to meet expectations Partially meets expectations Meets expectatio…" at bounding box center [504, 494] width 233 height 148
click at [426, 484] on label "Partially meets expectations" at bounding box center [511, 492] width 193 height 16
click at [404, 486] on input "Partially meets expectations" at bounding box center [396, 494] width 16 height 16
checkbox input "true"
click at [411, 513] on div "Meets expectations" at bounding box center [504, 524] width 233 height 23
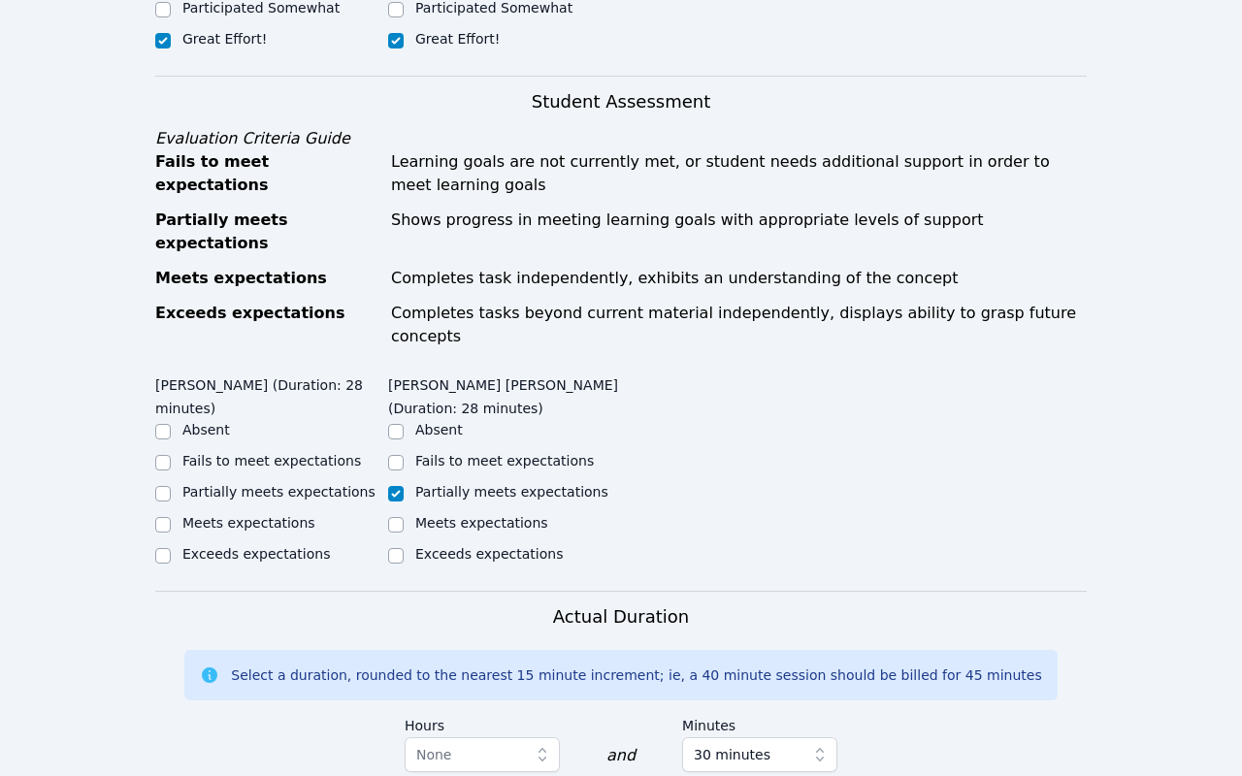
click at [398, 517] on input "Meets expectations" at bounding box center [396, 525] width 16 height 16
checkbox input "true"
checkbox input "false"
click at [181, 482] on div "Partially meets expectations" at bounding box center [271, 493] width 233 height 23
click at [160, 486] on input "Partially meets expectations" at bounding box center [163, 494] width 16 height 16
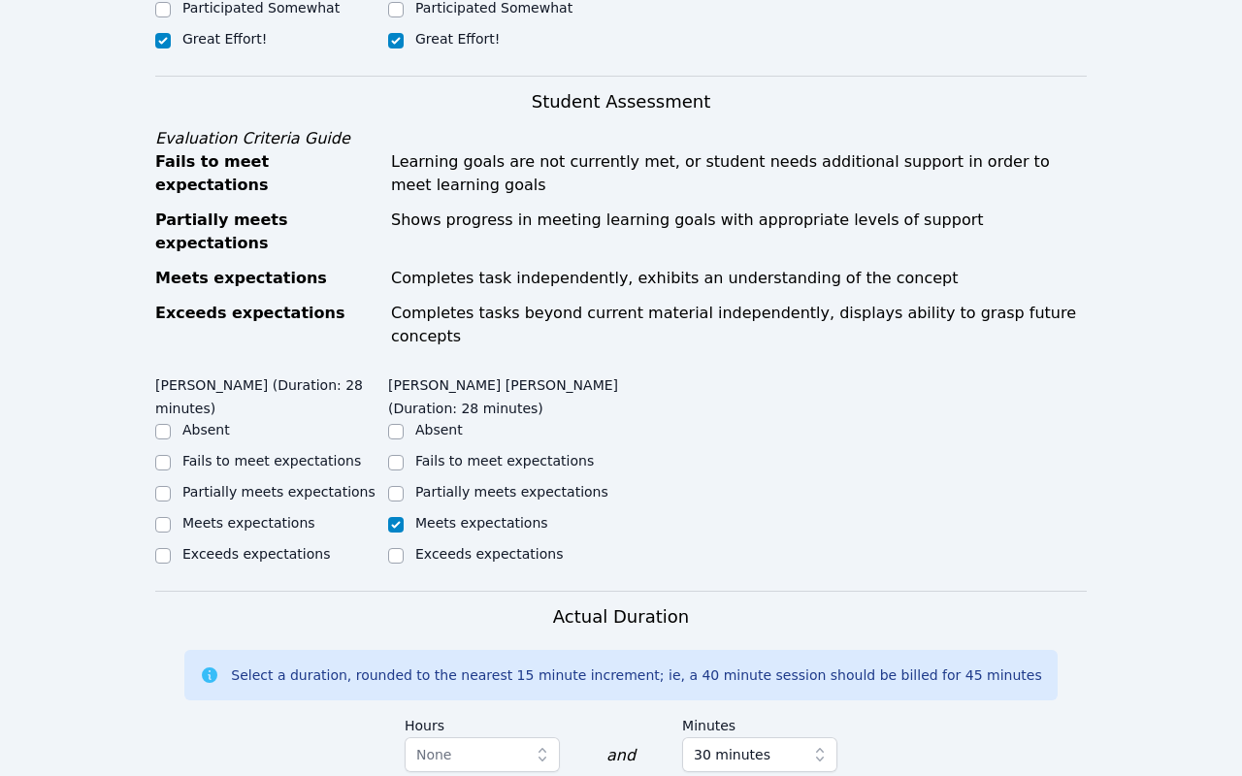
checkbox input "true"
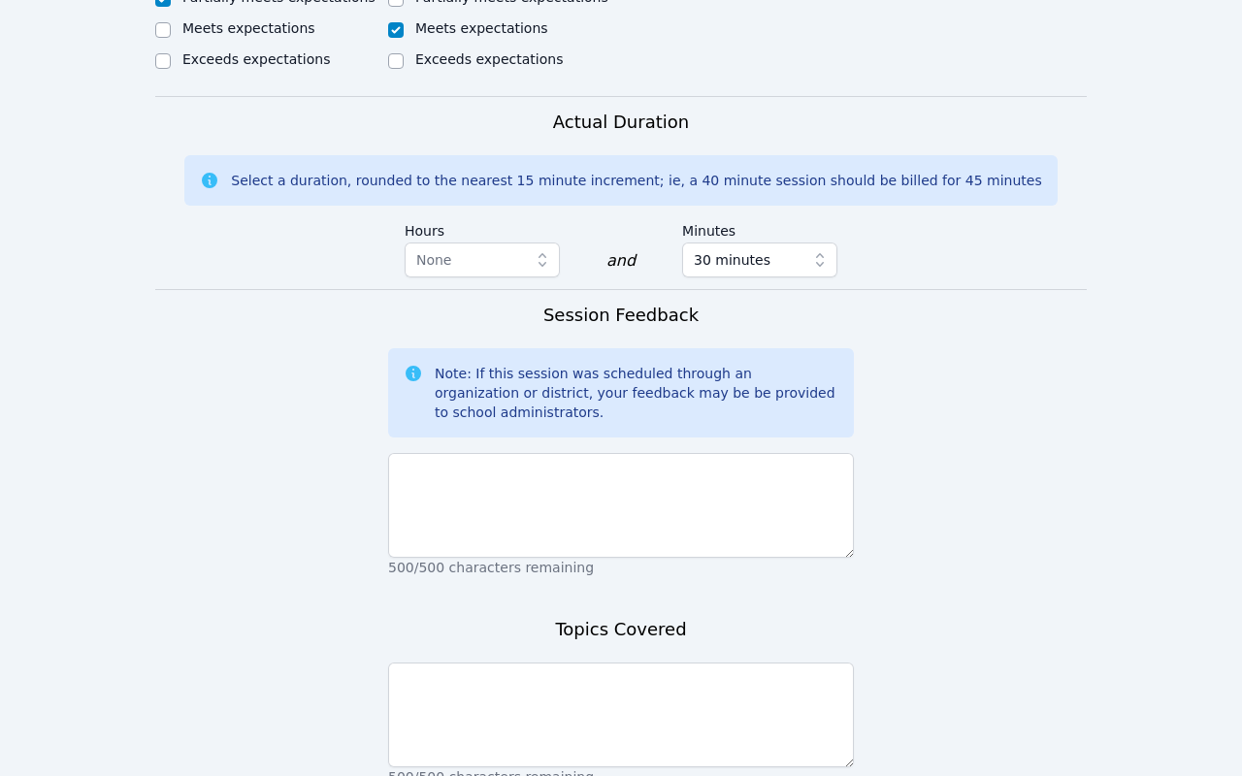
scroll to position [1504, 0]
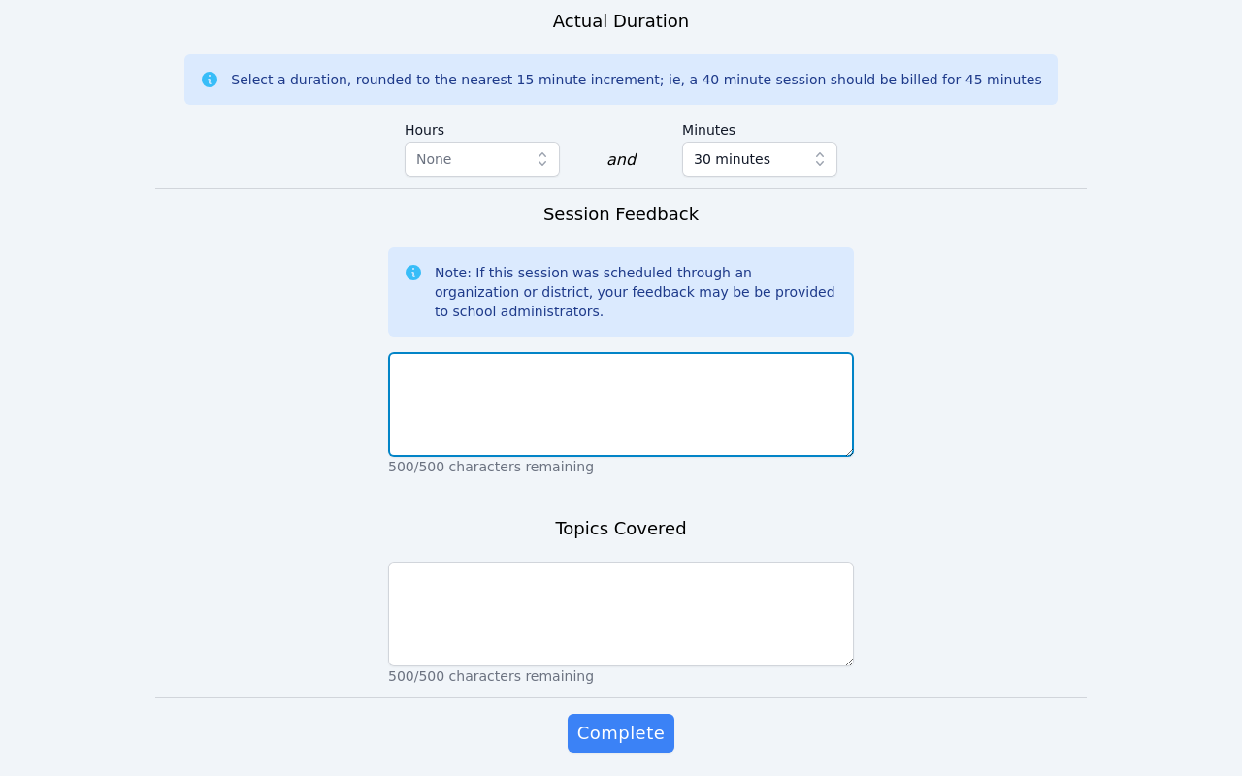
click at [468, 352] on textarea at bounding box center [621, 404] width 466 height 105
type textarea "O"
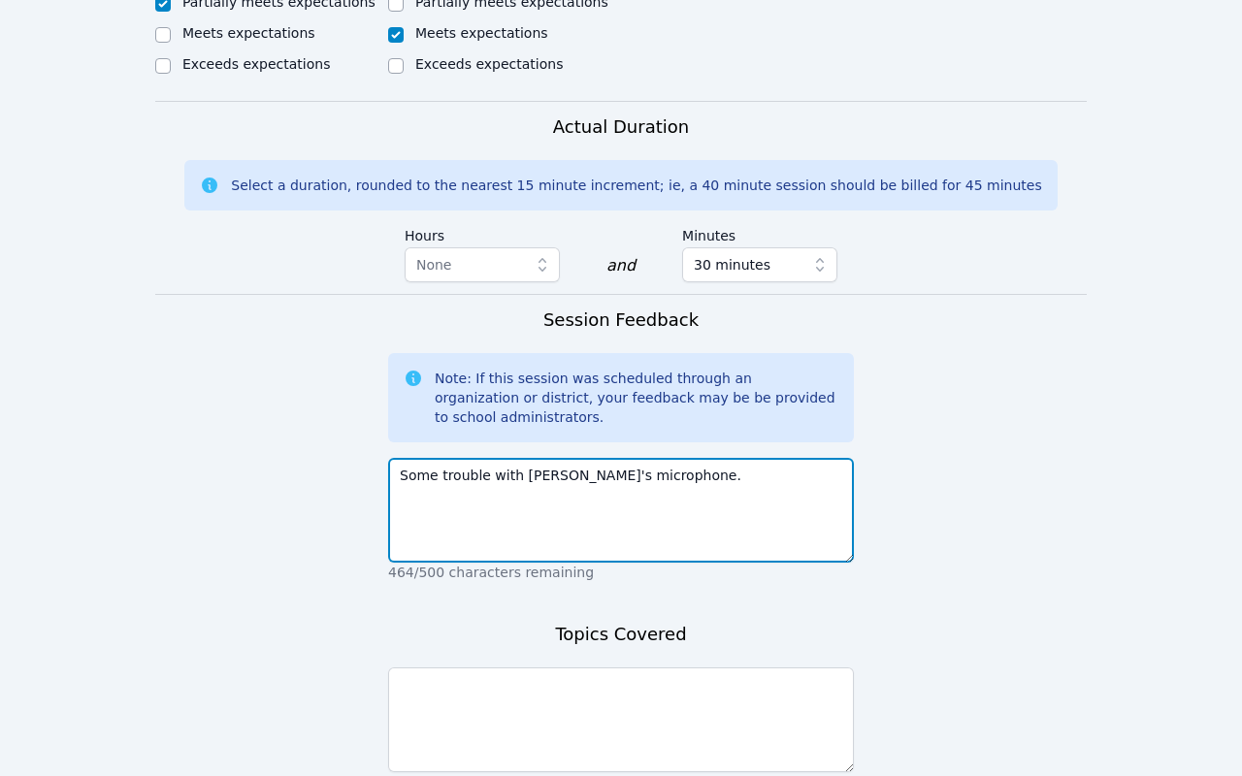
scroll to position [1402, 0]
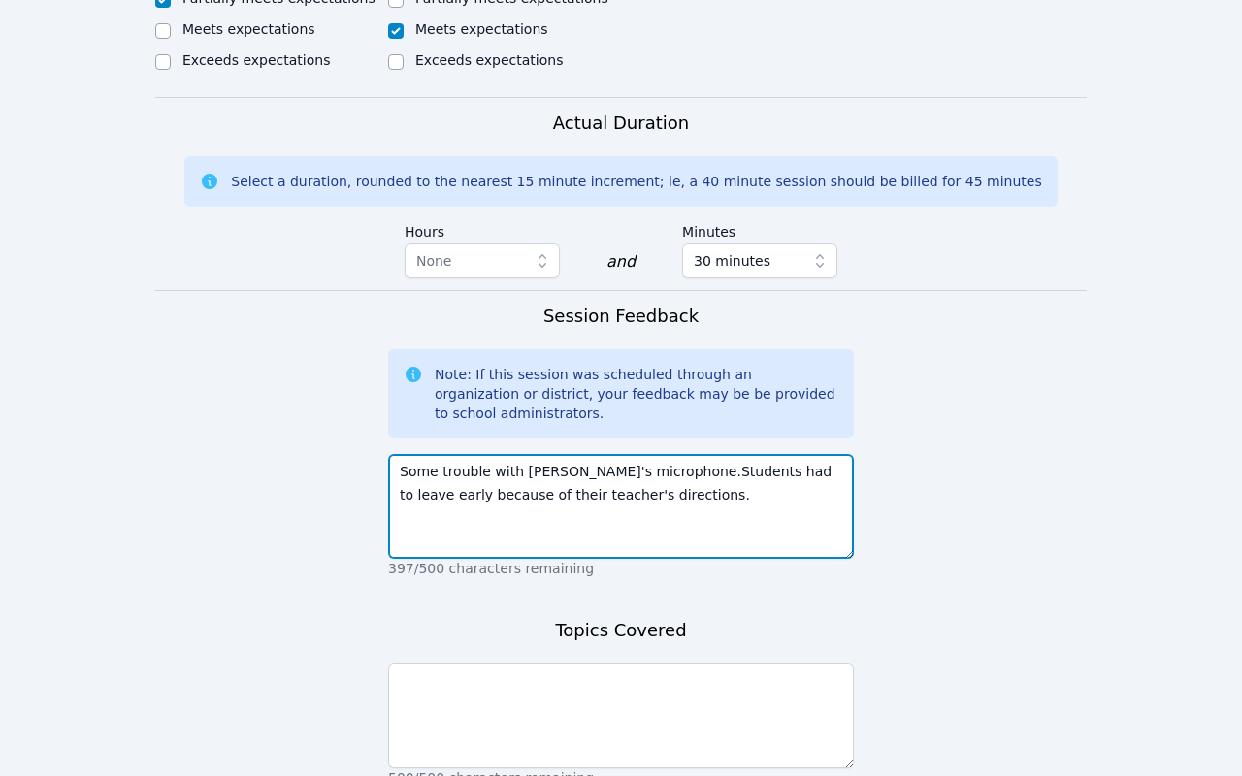
type textarea "Some trouble with [PERSON_NAME]'s microphone.Students had to leave early becaus…"
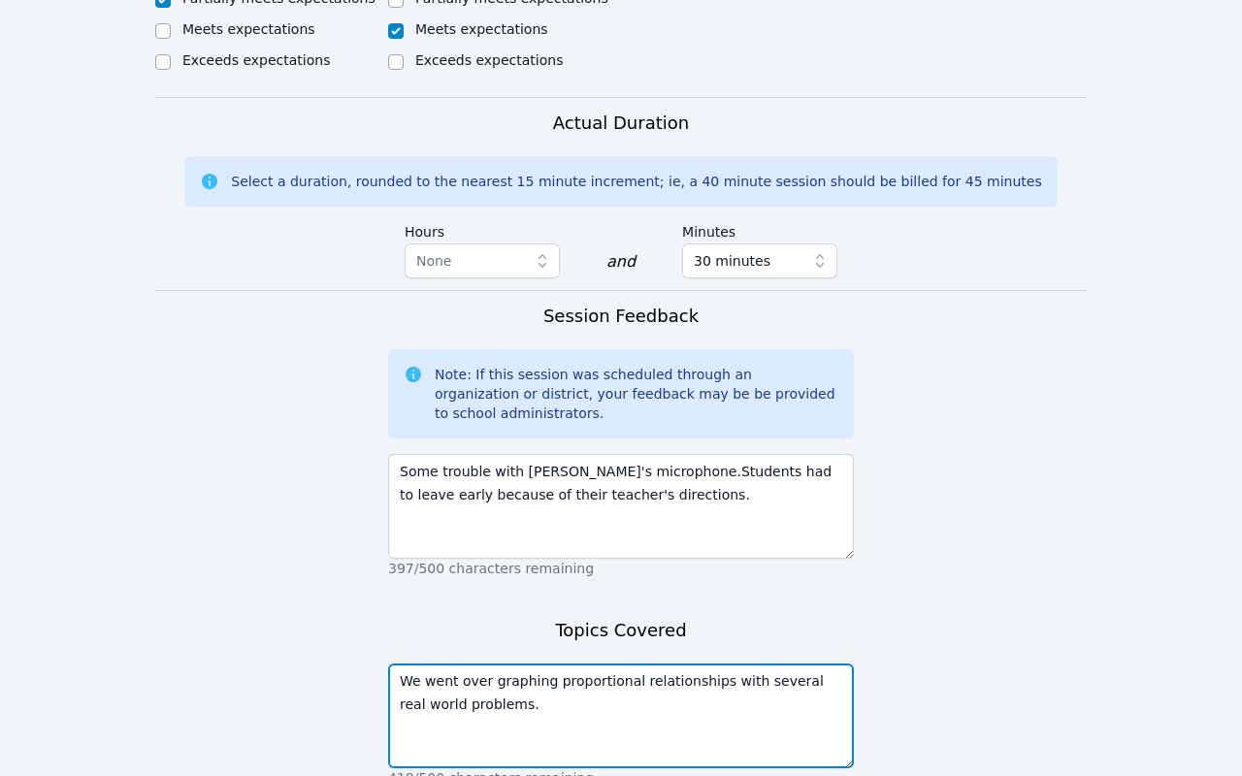
scroll to position [1504, 0]
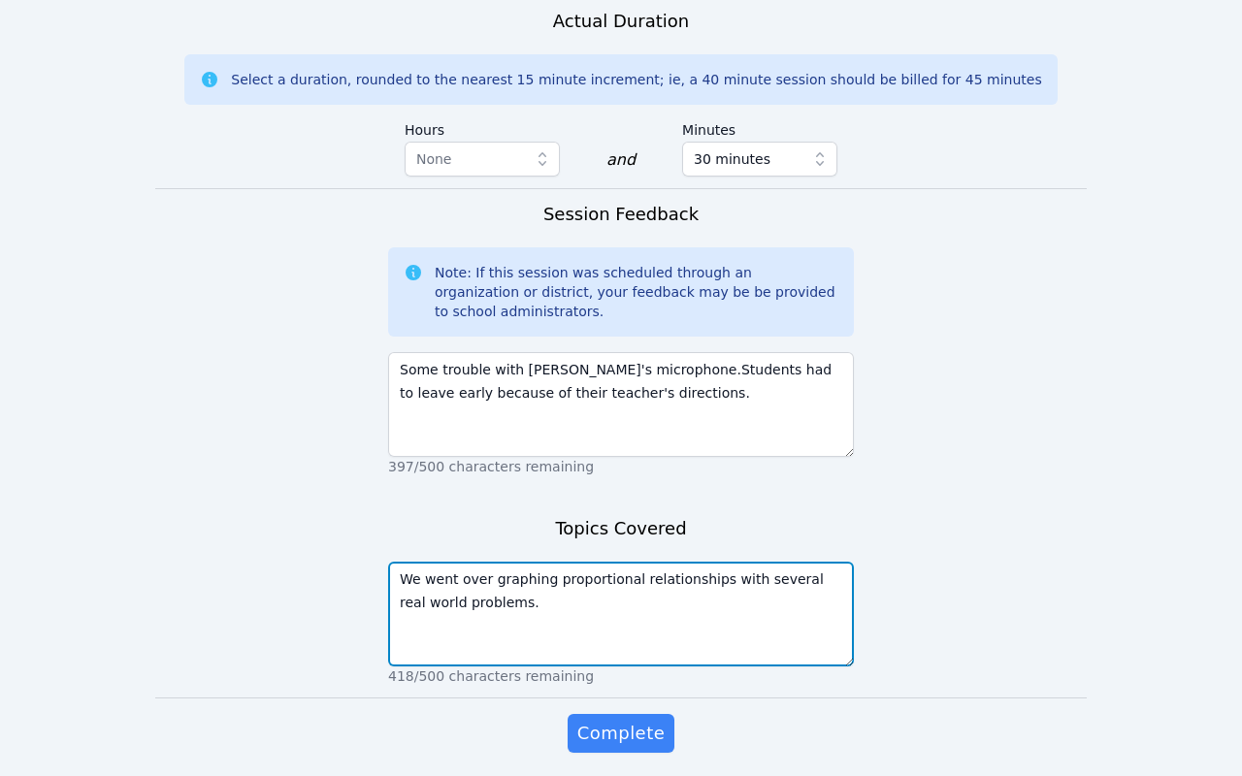
type textarea "We went over graphing proportional relationships with several real world proble…"
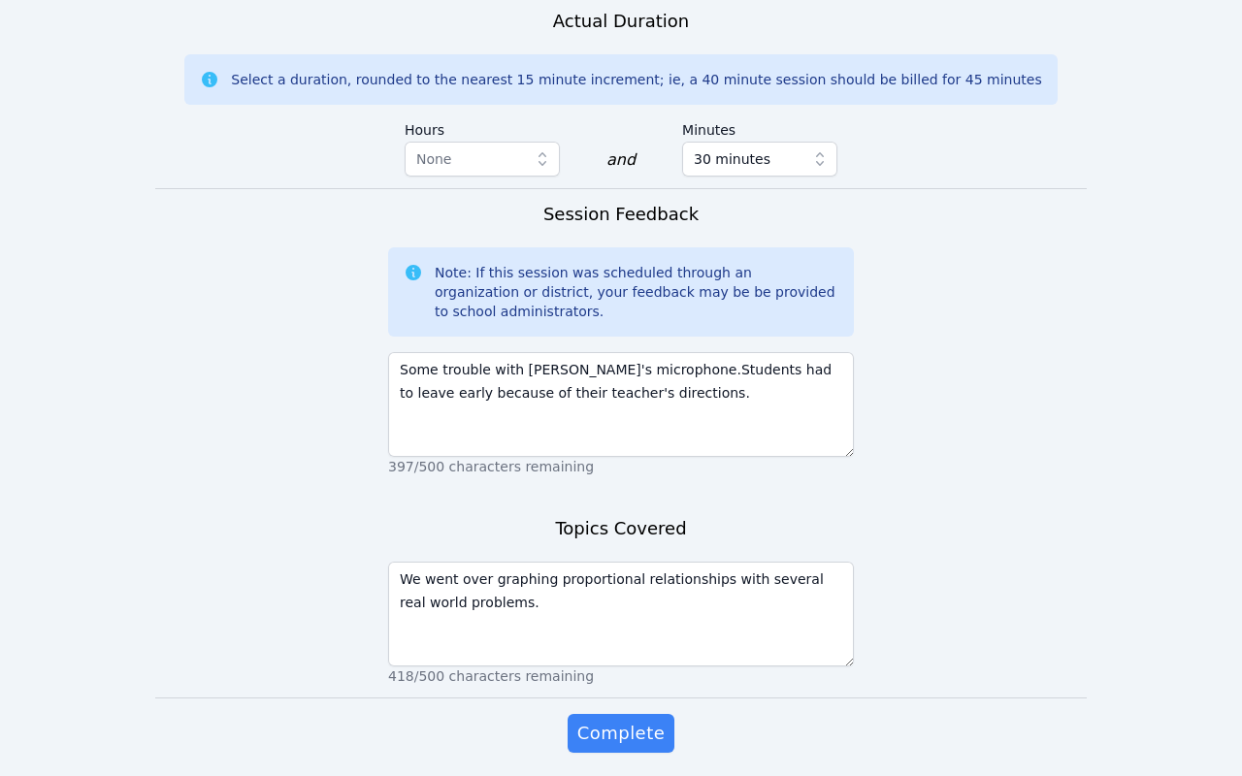
click at [568, 714] on div "Complete" at bounding box center [621, 753] width 466 height 78
click at [600, 720] on span "Complete" at bounding box center [620, 733] width 87 height 27
